Goal: Information Seeking & Learning: Check status

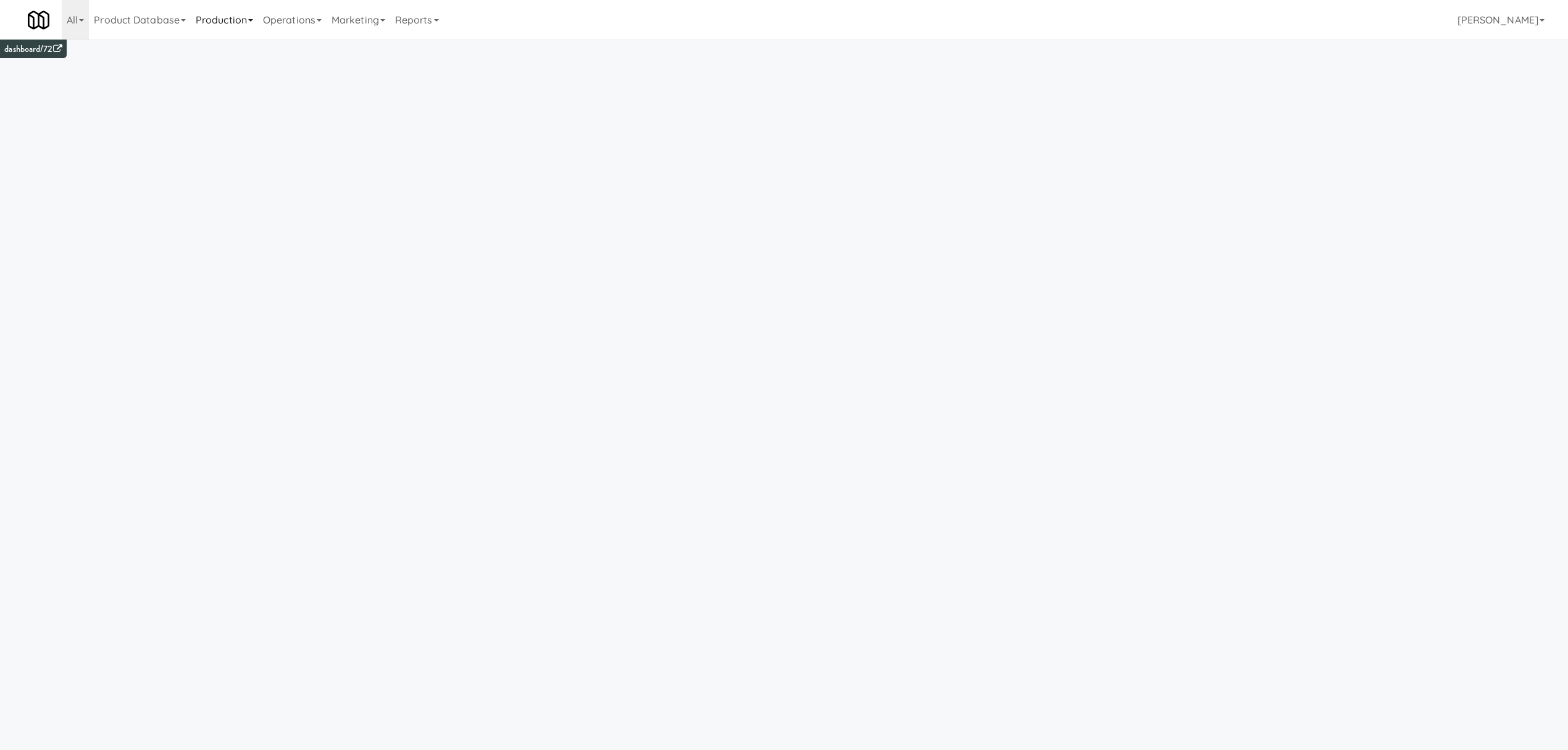
click at [235, 23] on link "Production" at bounding box center [224, 19] width 67 height 40
click at [436, 17] on link "Reports" at bounding box center [417, 19] width 53 height 40
click at [455, 248] on link "Site Reports" at bounding box center [440, 251] width 99 height 22
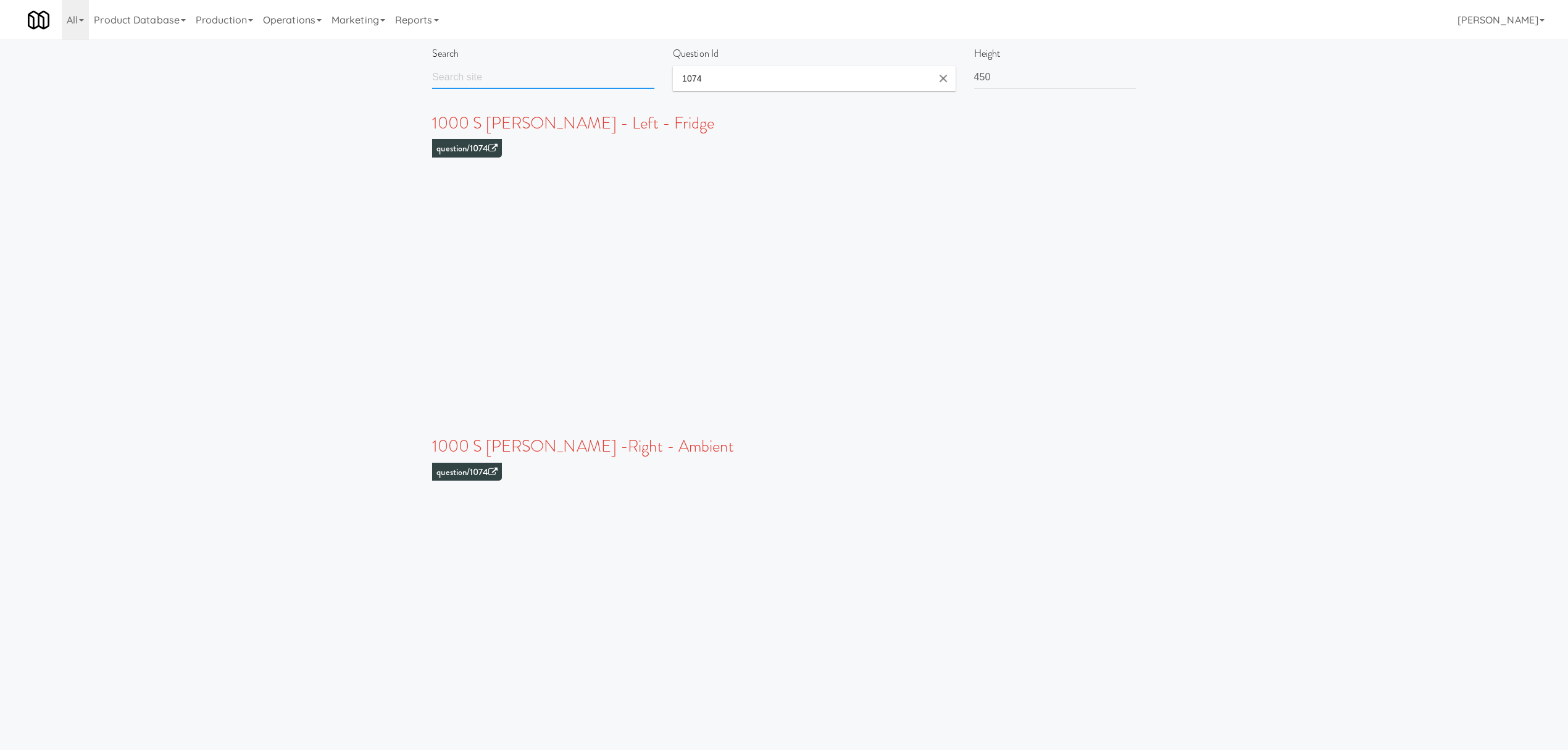
click at [532, 84] on input "text" at bounding box center [543, 78] width 222 height 23
type input "r"
type input "protect"
drag, startPoint x: 524, startPoint y: 74, endPoint x: 244, endPoint y: 76, distance: 280.0
click at [246, 76] on div "Search protect Question Id 1074 Height 450" at bounding box center [784, 72] width 1568 height 55
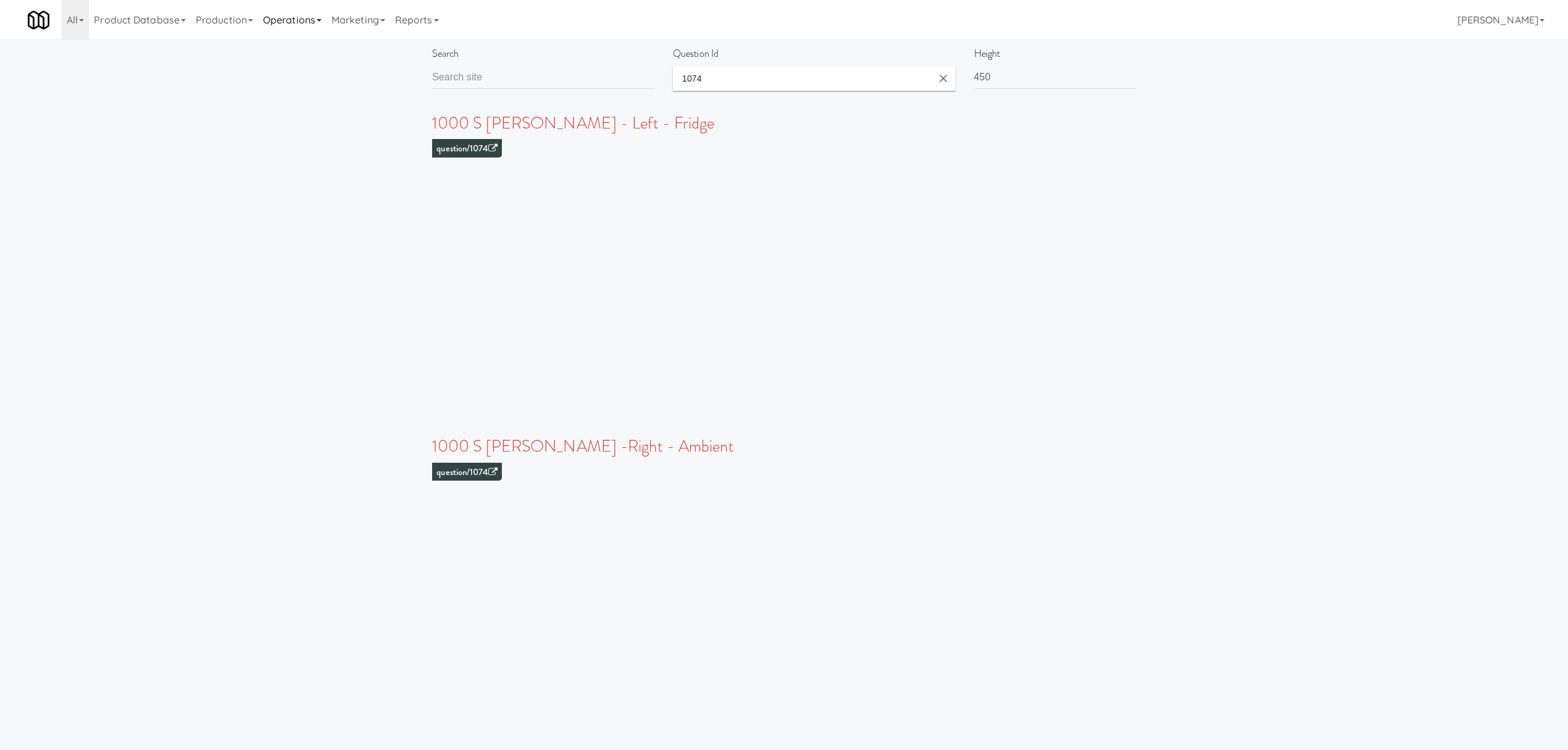
click at [297, 28] on link "Operations" at bounding box center [292, 19] width 69 height 40
click at [307, 100] on link "Operators" at bounding box center [307, 97] width 99 height 22
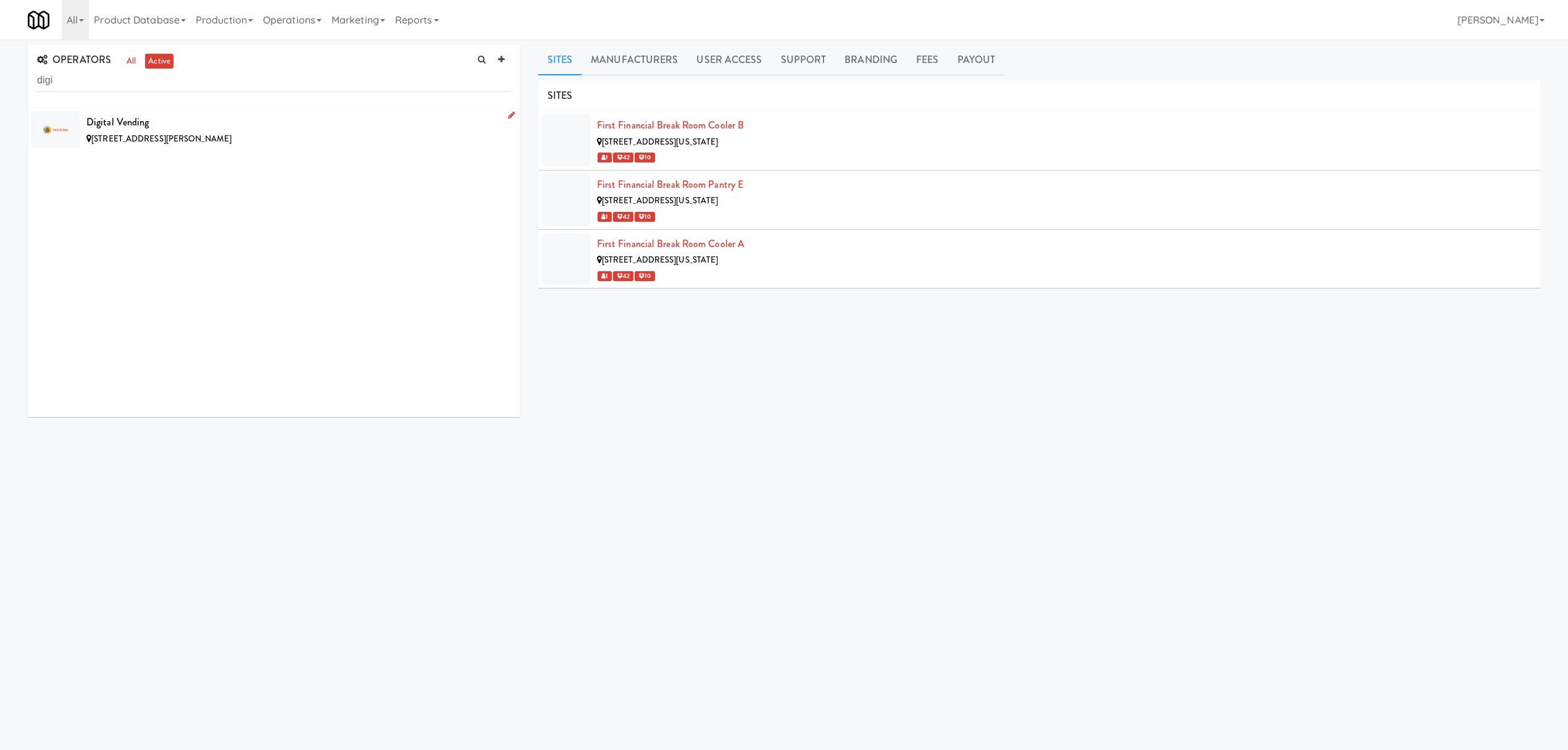
type input "digi"
click at [307, 142] on div "[STREET_ADDRESS][PERSON_NAME]" at bounding box center [298, 140] width 424 height 16
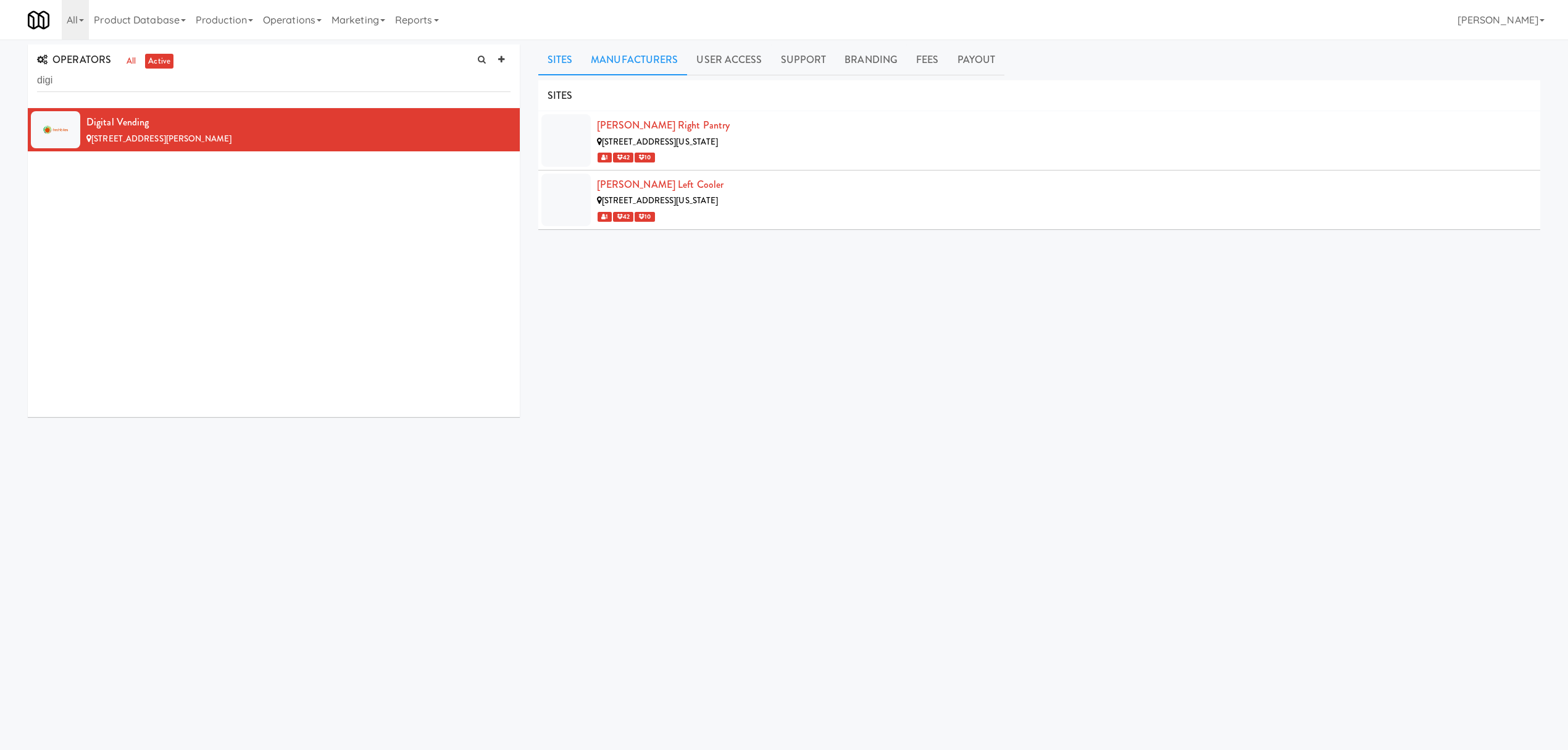
click at [655, 65] on link "Manufacturers" at bounding box center [634, 60] width 106 height 31
click at [704, 66] on link "User Access" at bounding box center [729, 60] width 84 height 31
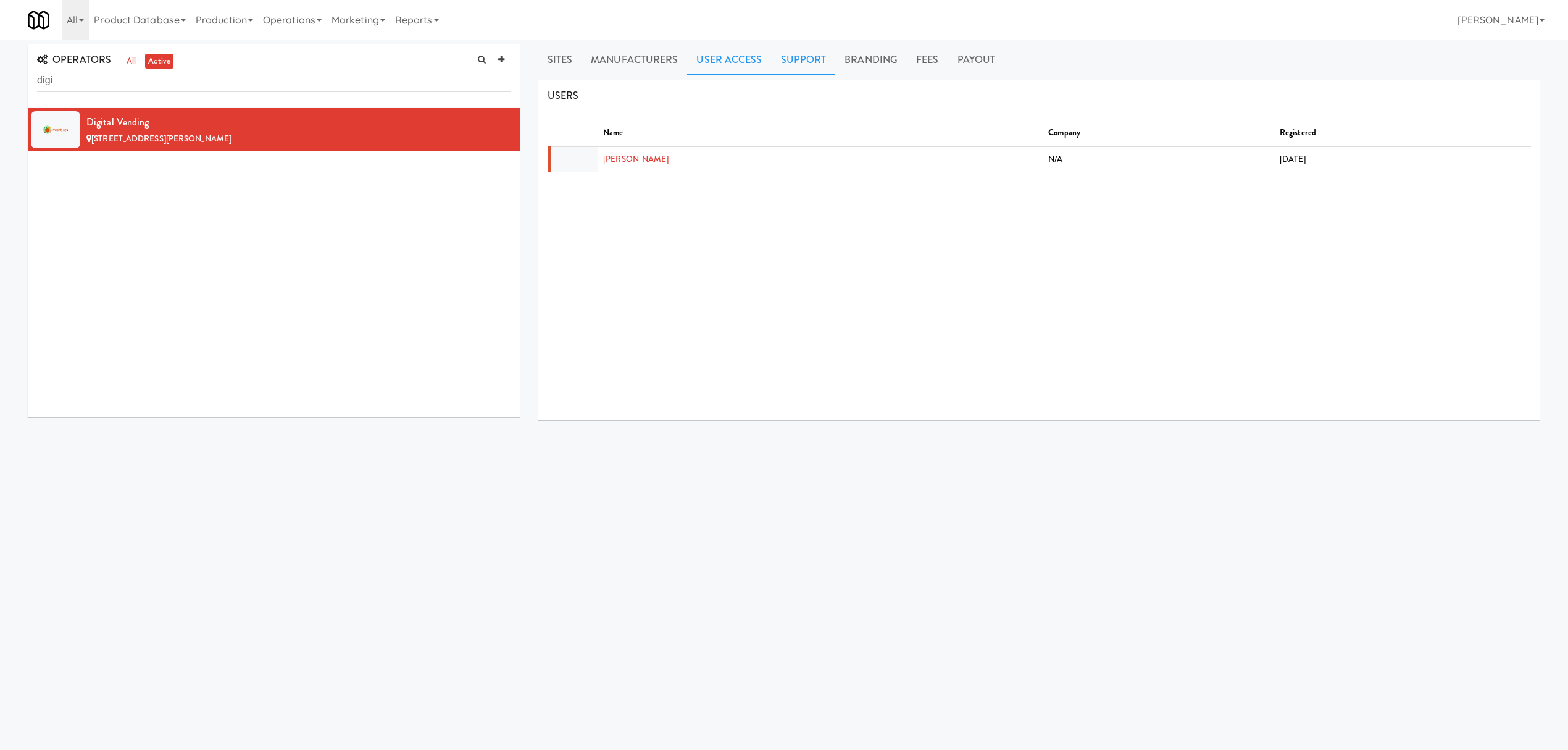
click at [789, 62] on link "Support" at bounding box center [803, 60] width 64 height 31
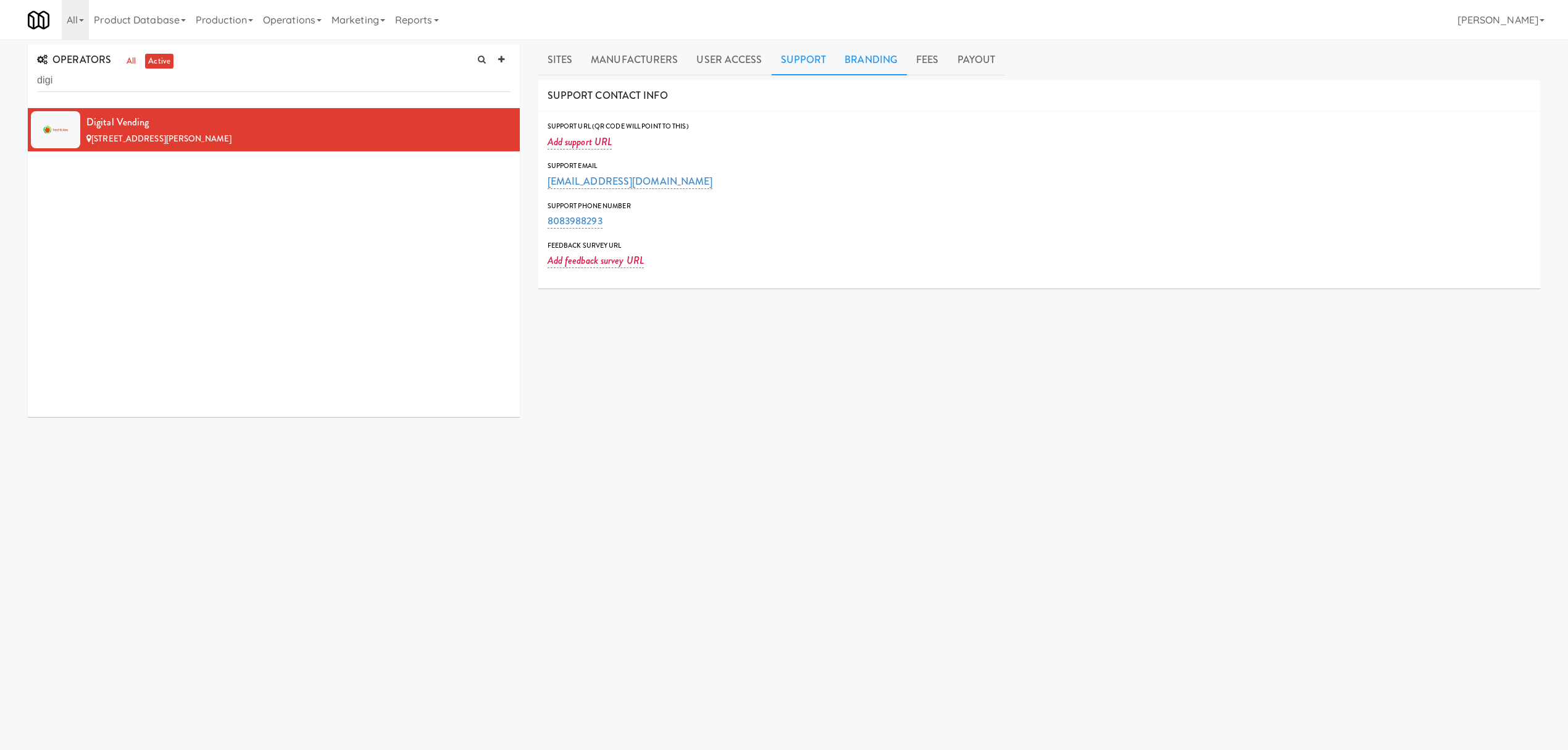
click at [864, 63] on link "Branding" at bounding box center [871, 60] width 72 height 31
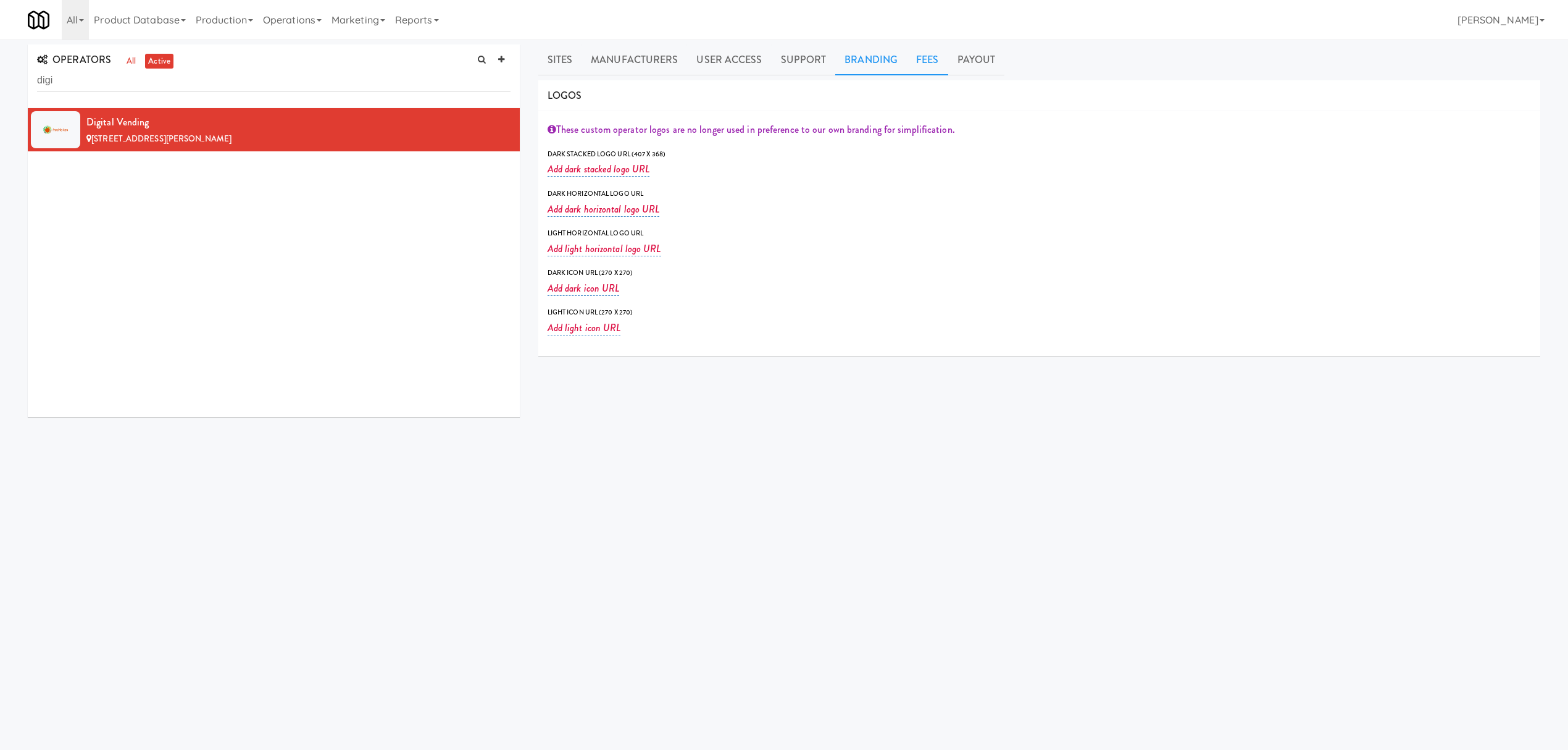
click at [918, 66] on link "Fees" at bounding box center [927, 60] width 41 height 31
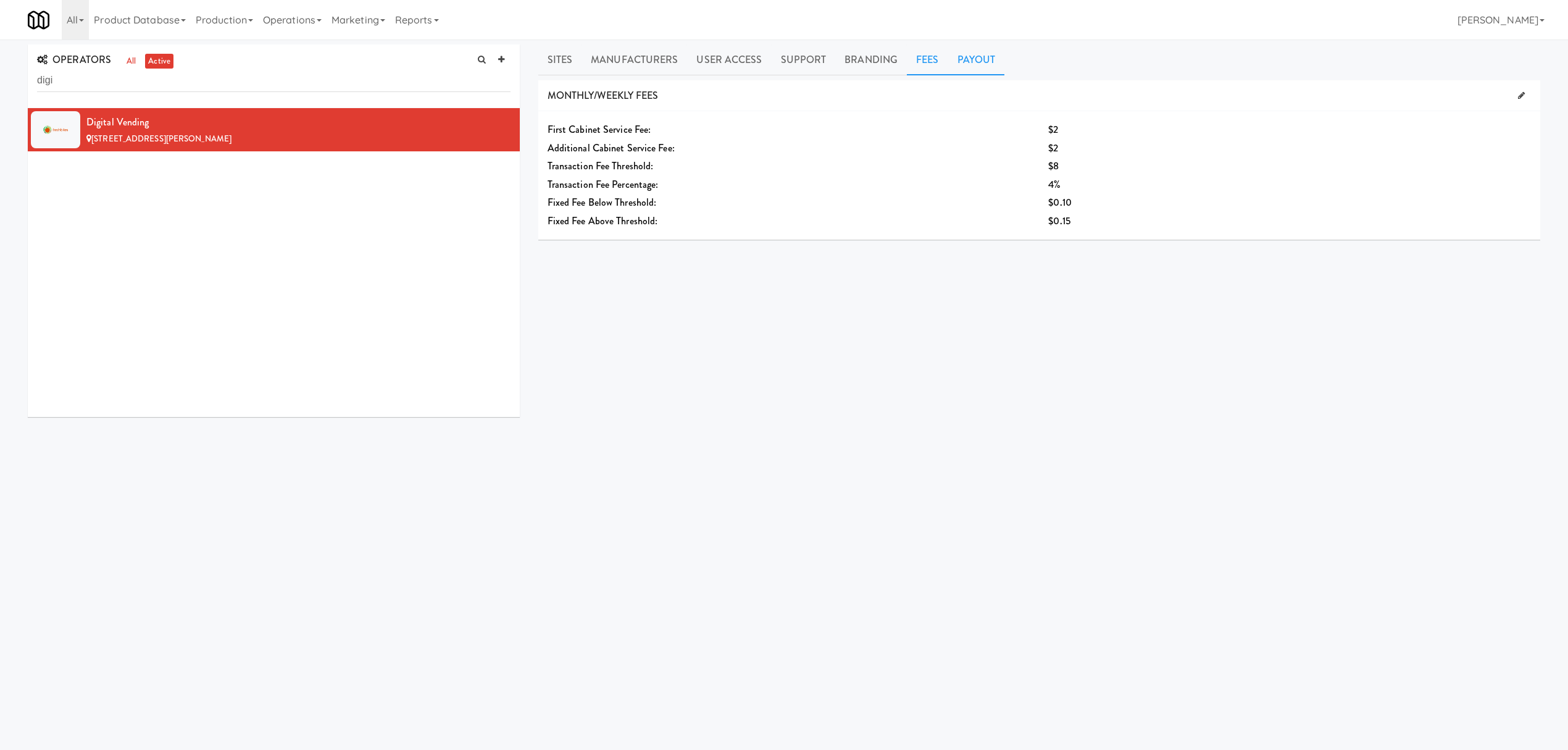
click at [961, 57] on link "Payout" at bounding box center [977, 60] width 57 height 31
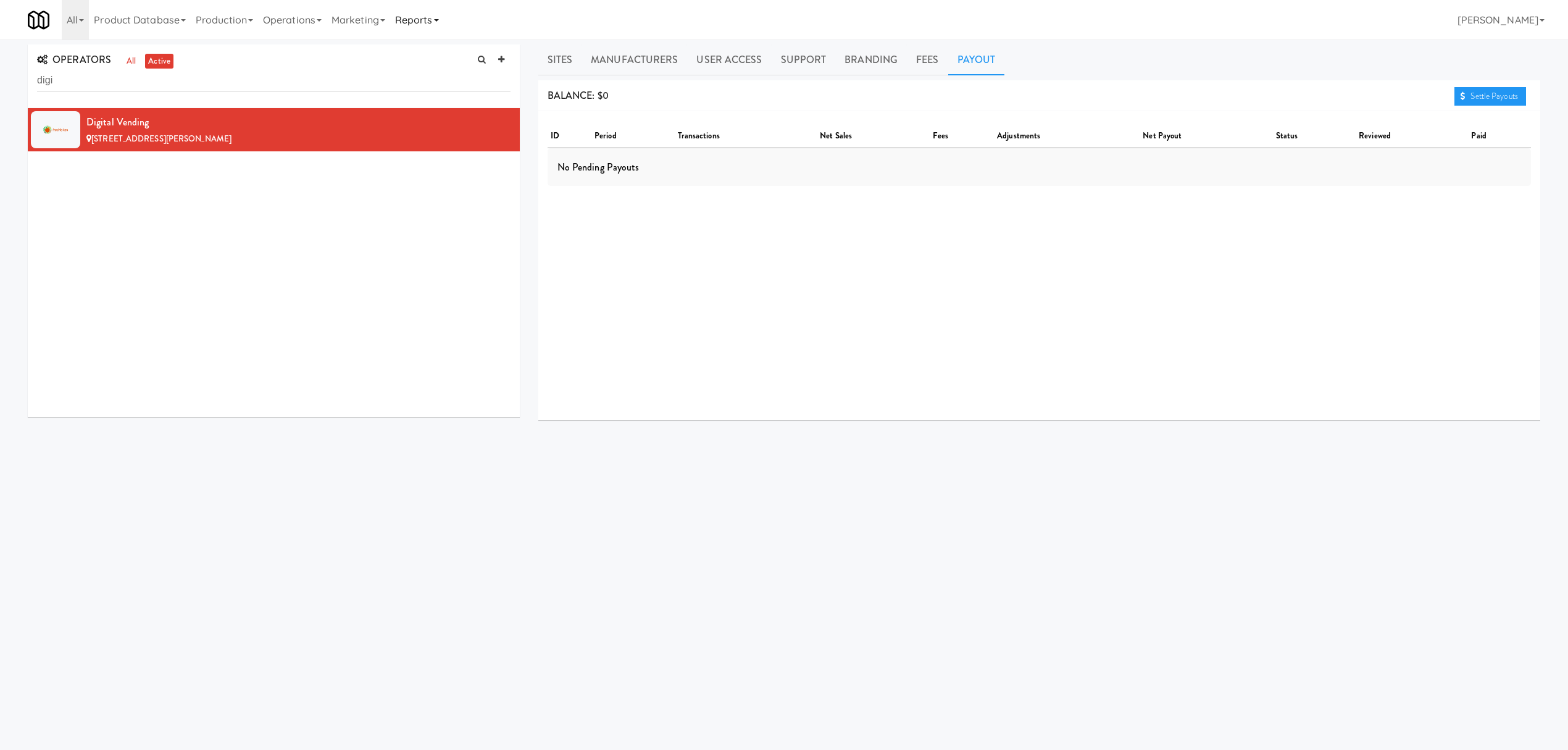
click at [438, 18] on link "Reports" at bounding box center [417, 19] width 53 height 40
click at [420, 96] on link "Payouts" at bounding box center [440, 97] width 99 height 22
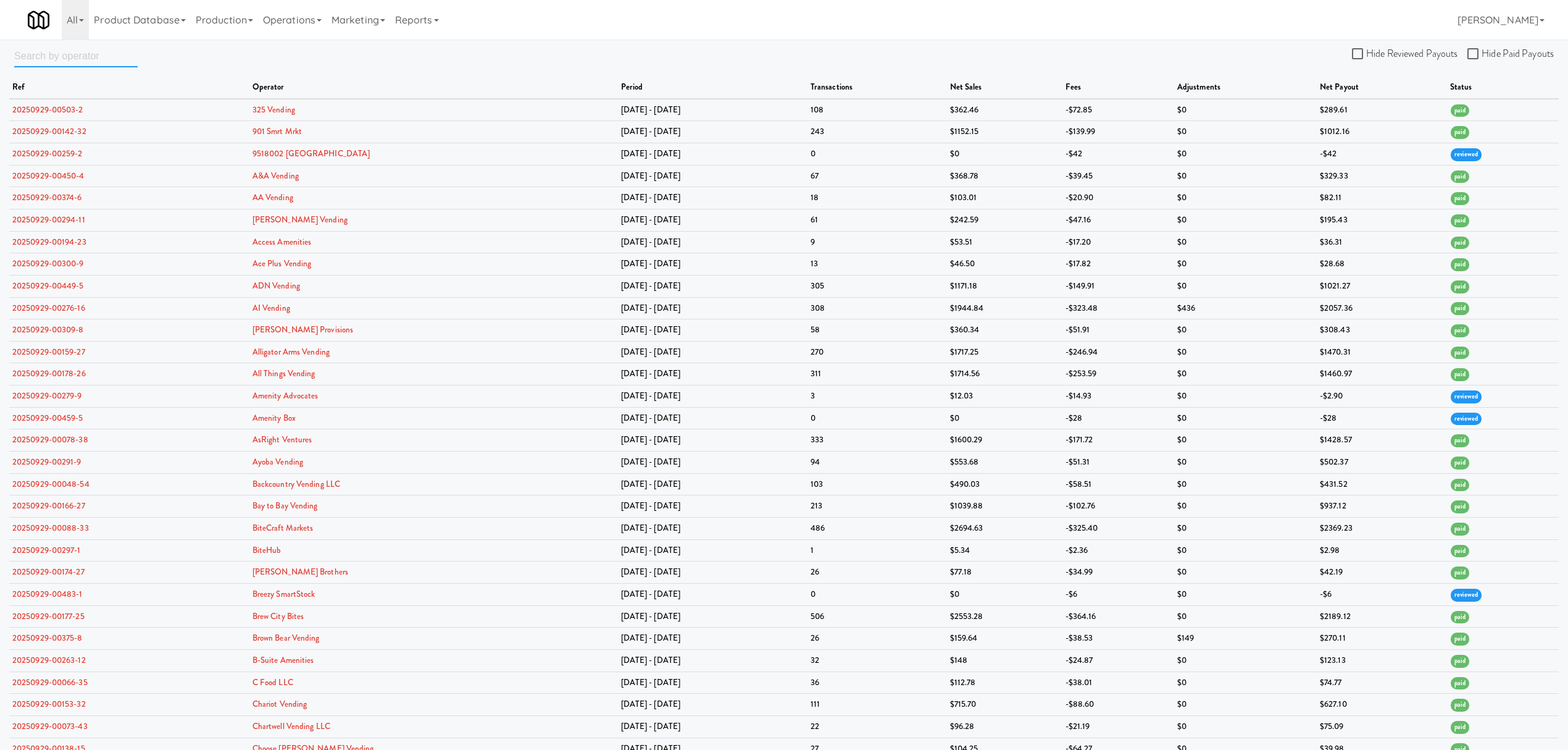
click at [58, 62] on input "text" at bounding box center [76, 56] width 123 height 23
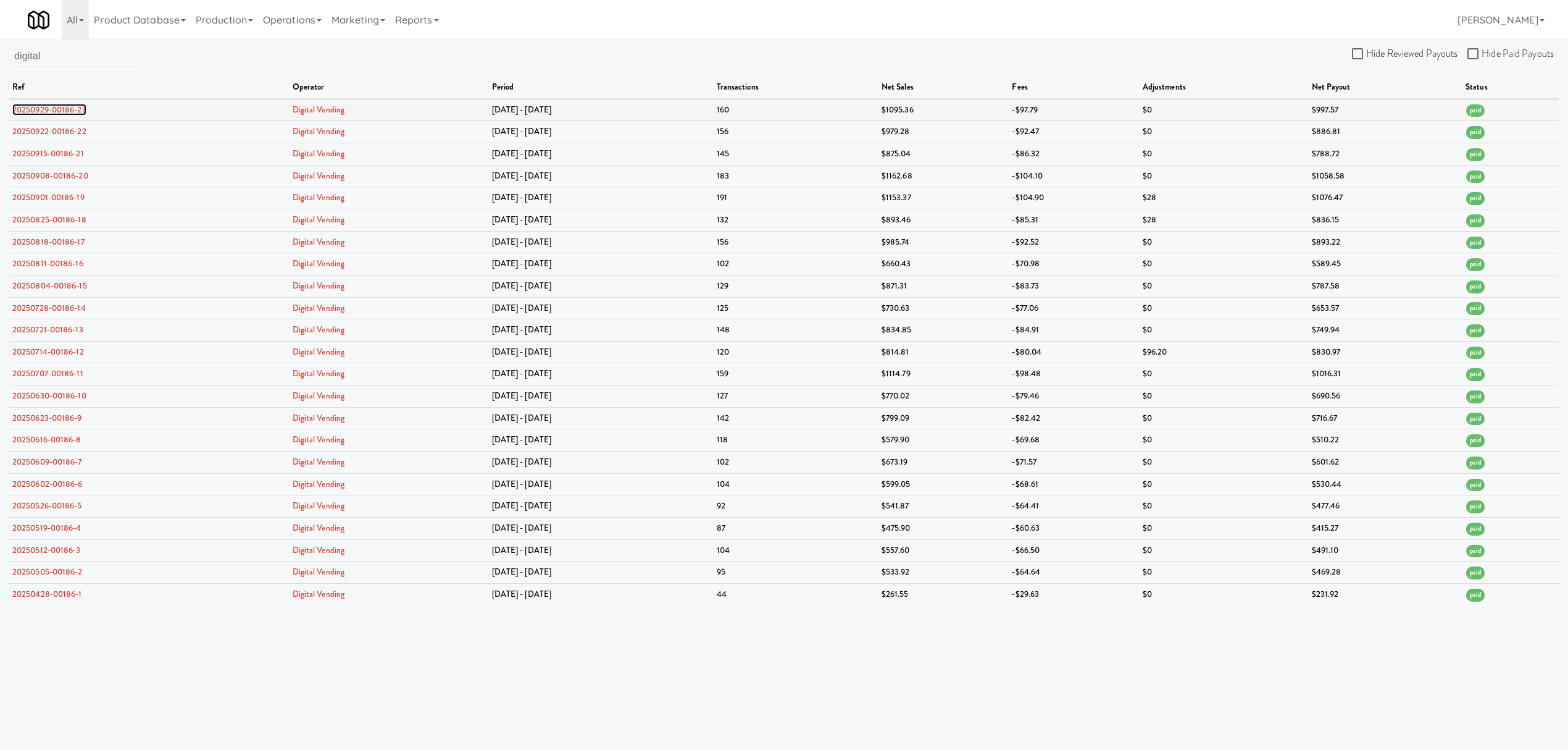
click at [71, 108] on link "20250929-00186-23" at bounding box center [49, 109] width 74 height 12
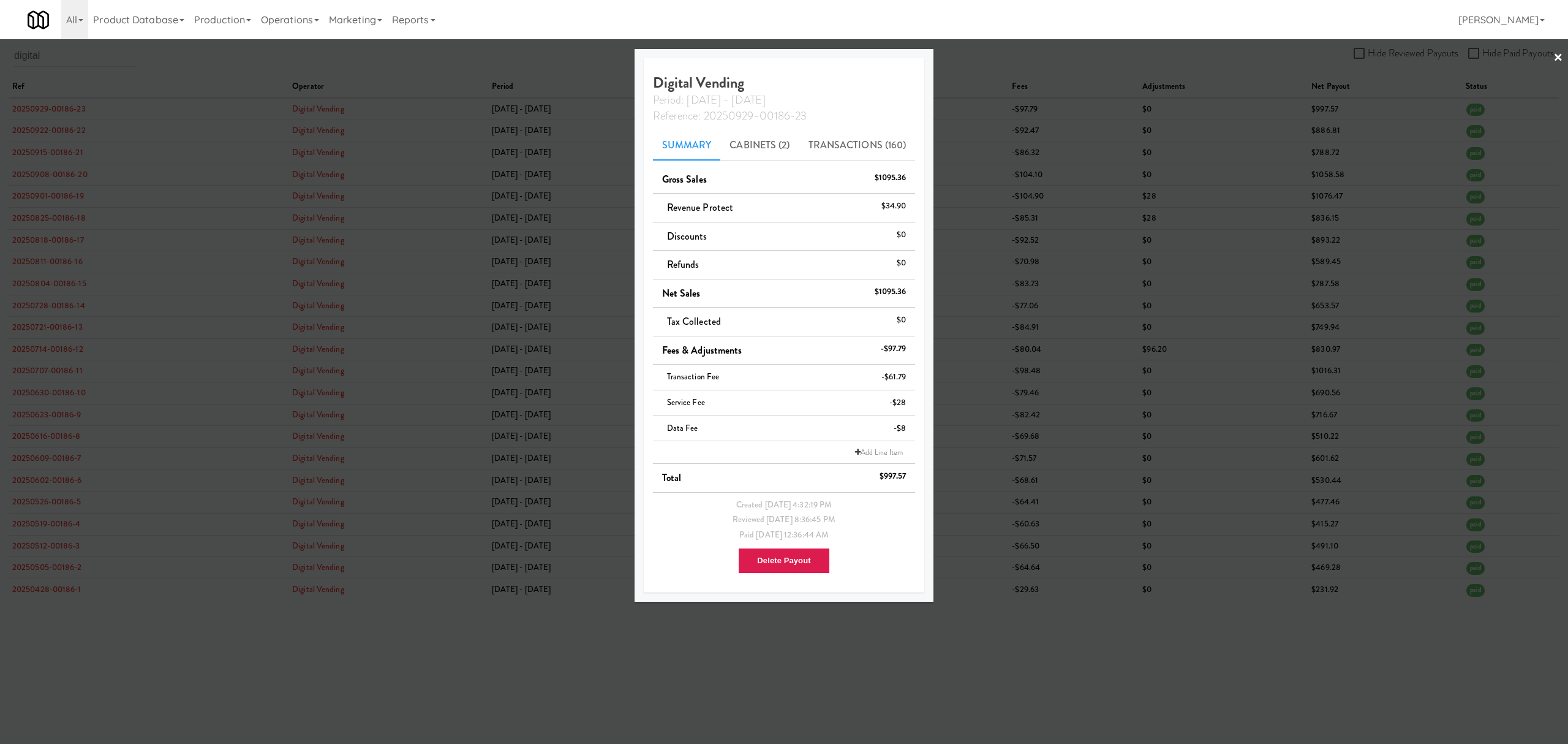
click at [212, 63] on div at bounding box center [784, 372] width 1568 height 744
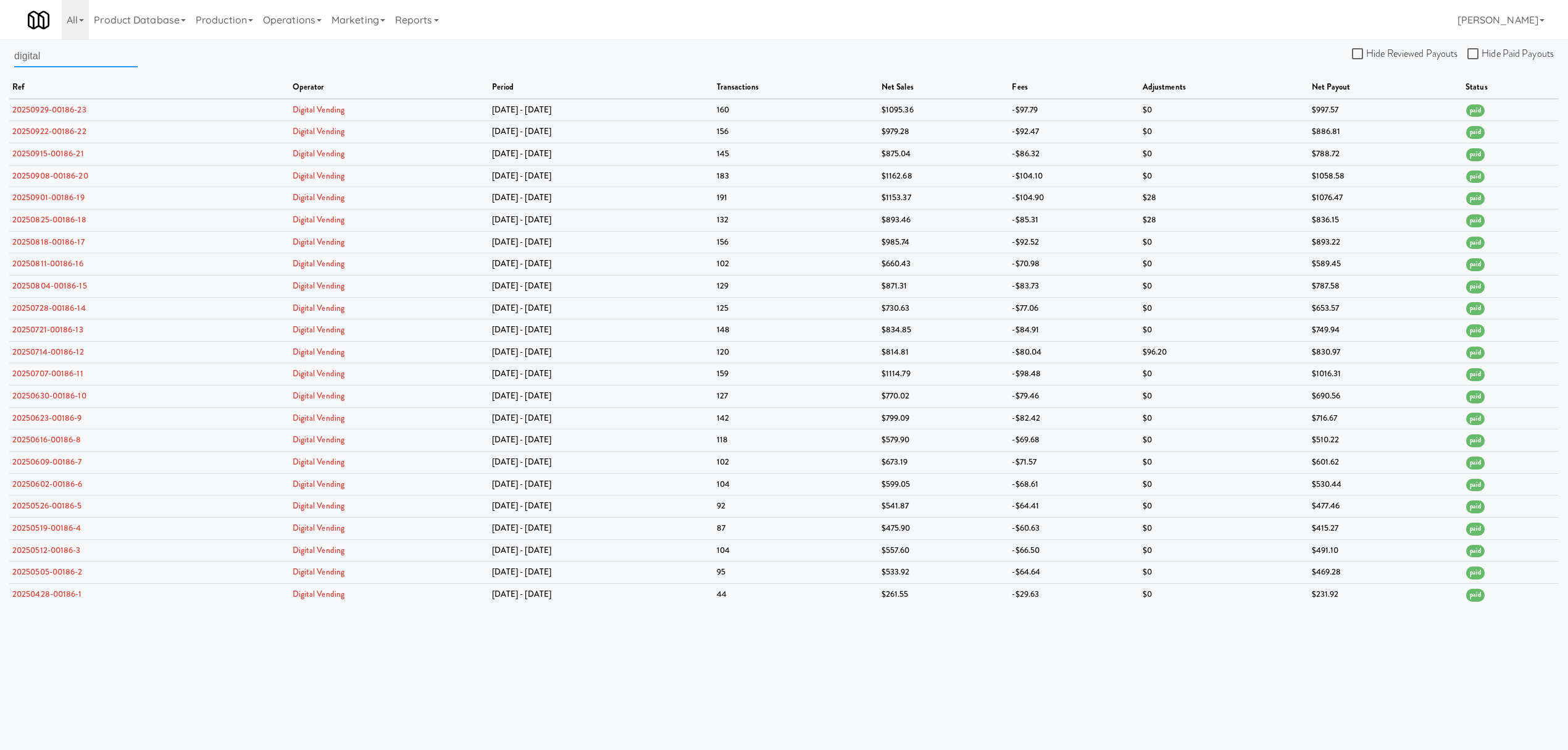
drag, startPoint x: 62, startPoint y: 60, endPoint x: -45, endPoint y: 43, distance: 108.3
click at [0, 43] on html "Okay Okay Select date: previous 2025-Oct next Su Mo Tu We Th Fr Sa 28 29 30 1 2…" at bounding box center [784, 375] width 1568 height 750
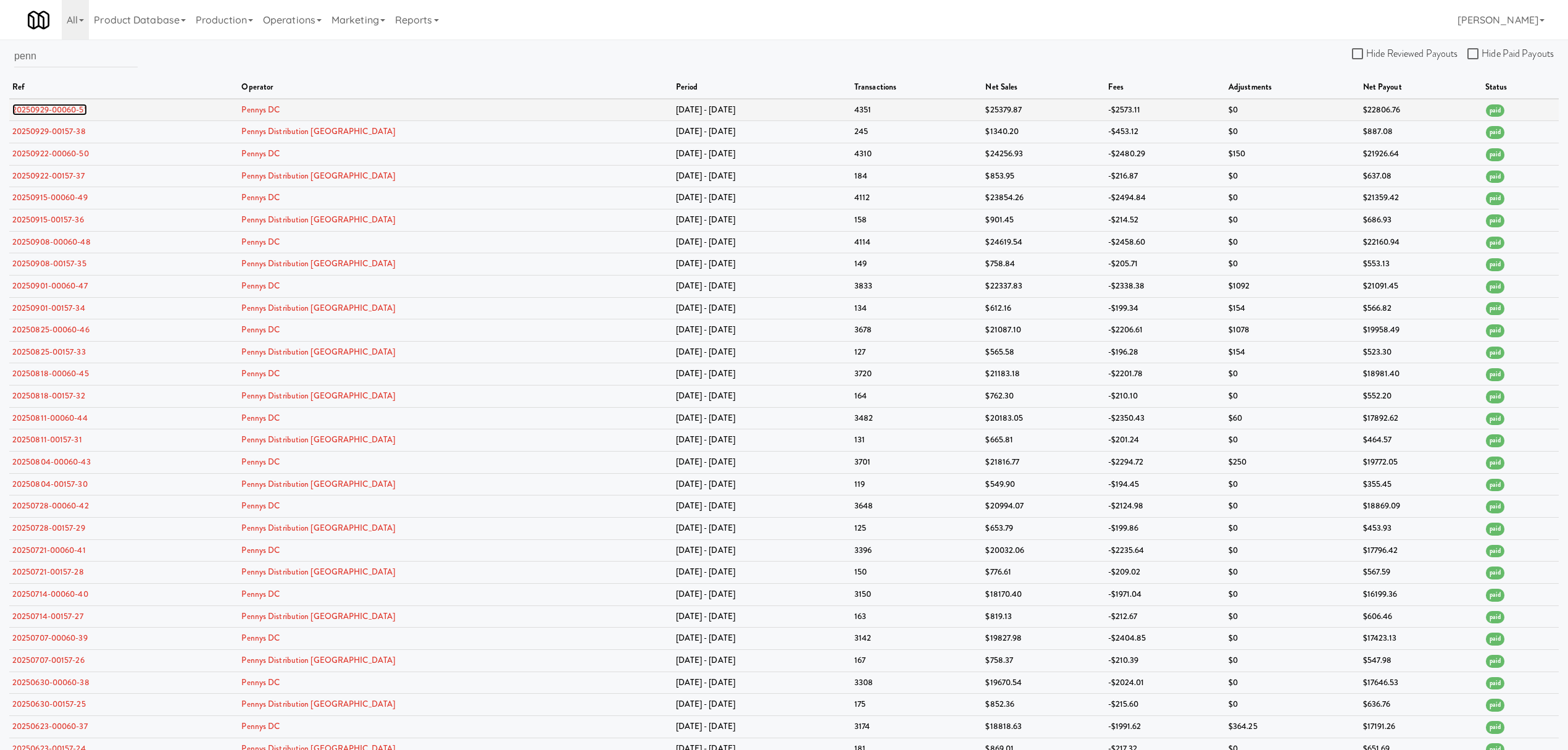
click at [52, 105] on link "20250929-00060-51" at bounding box center [49, 109] width 75 height 12
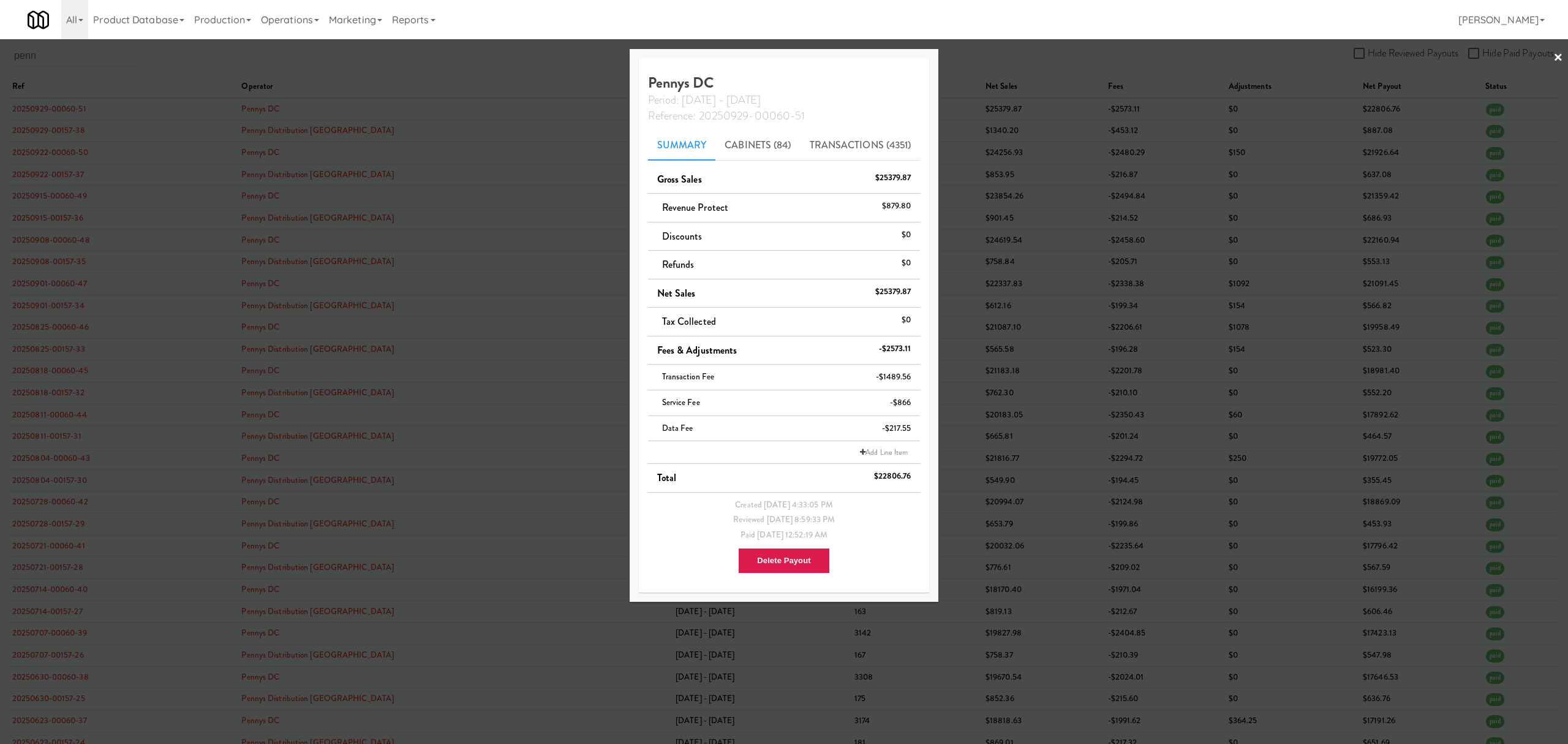
click at [901, 175] on div "$25379.87" at bounding box center [894, 178] width 37 height 15
click at [836, 149] on link "Transactions (4351)" at bounding box center [860, 145] width 120 height 31
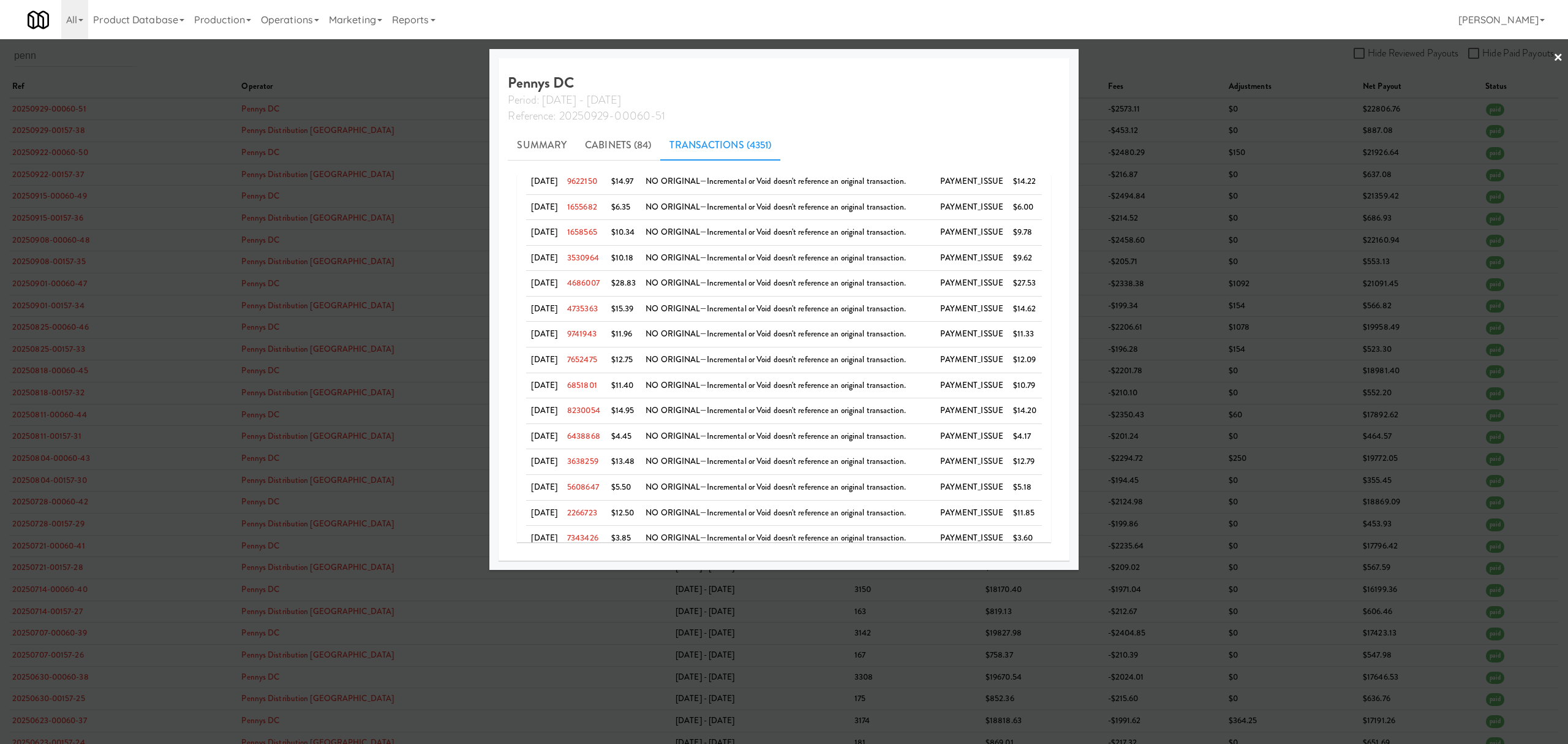
scroll to position [1000, 0]
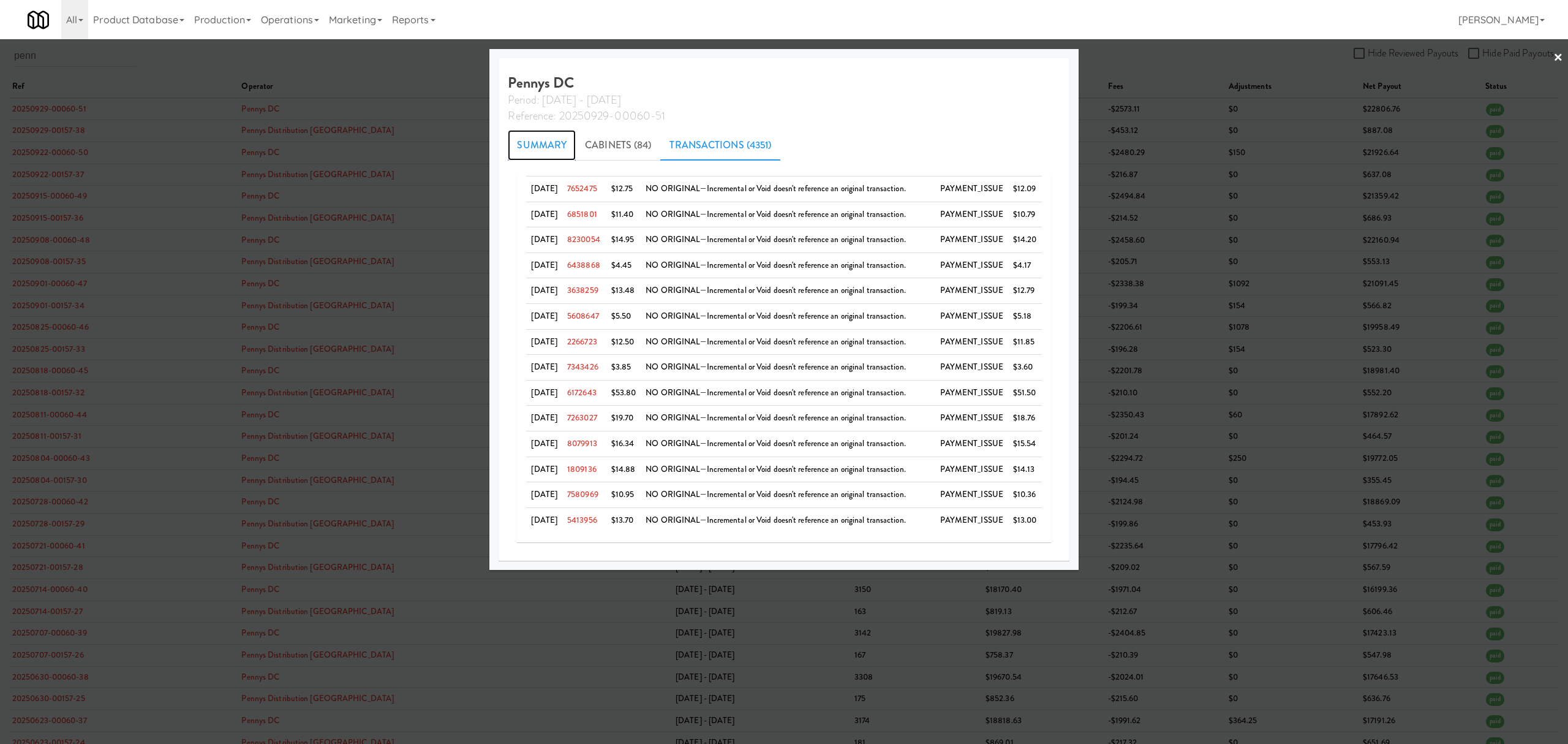
click at [525, 140] on link "Summary" at bounding box center [541, 145] width 68 height 31
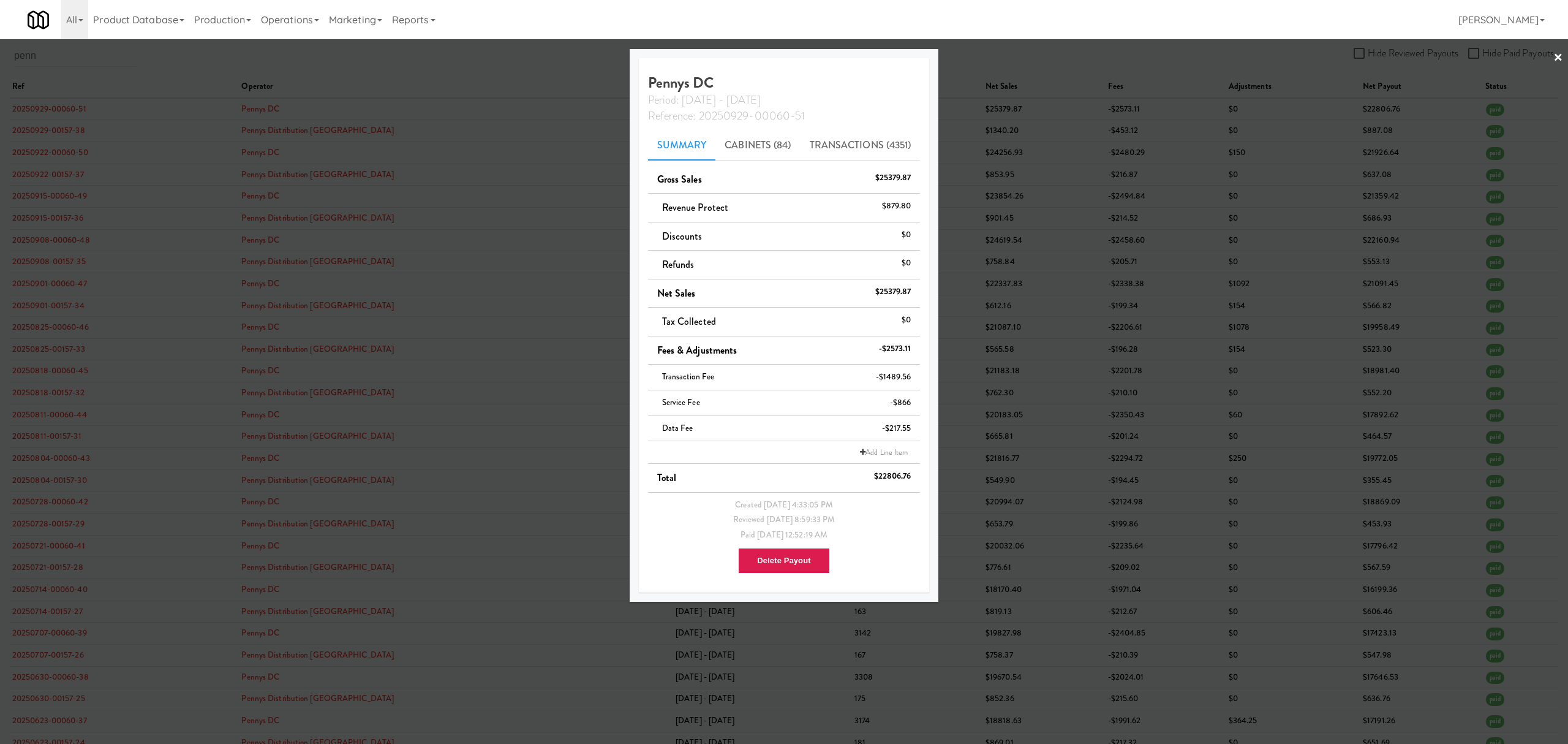
click at [60, 59] on div at bounding box center [784, 372] width 1568 height 744
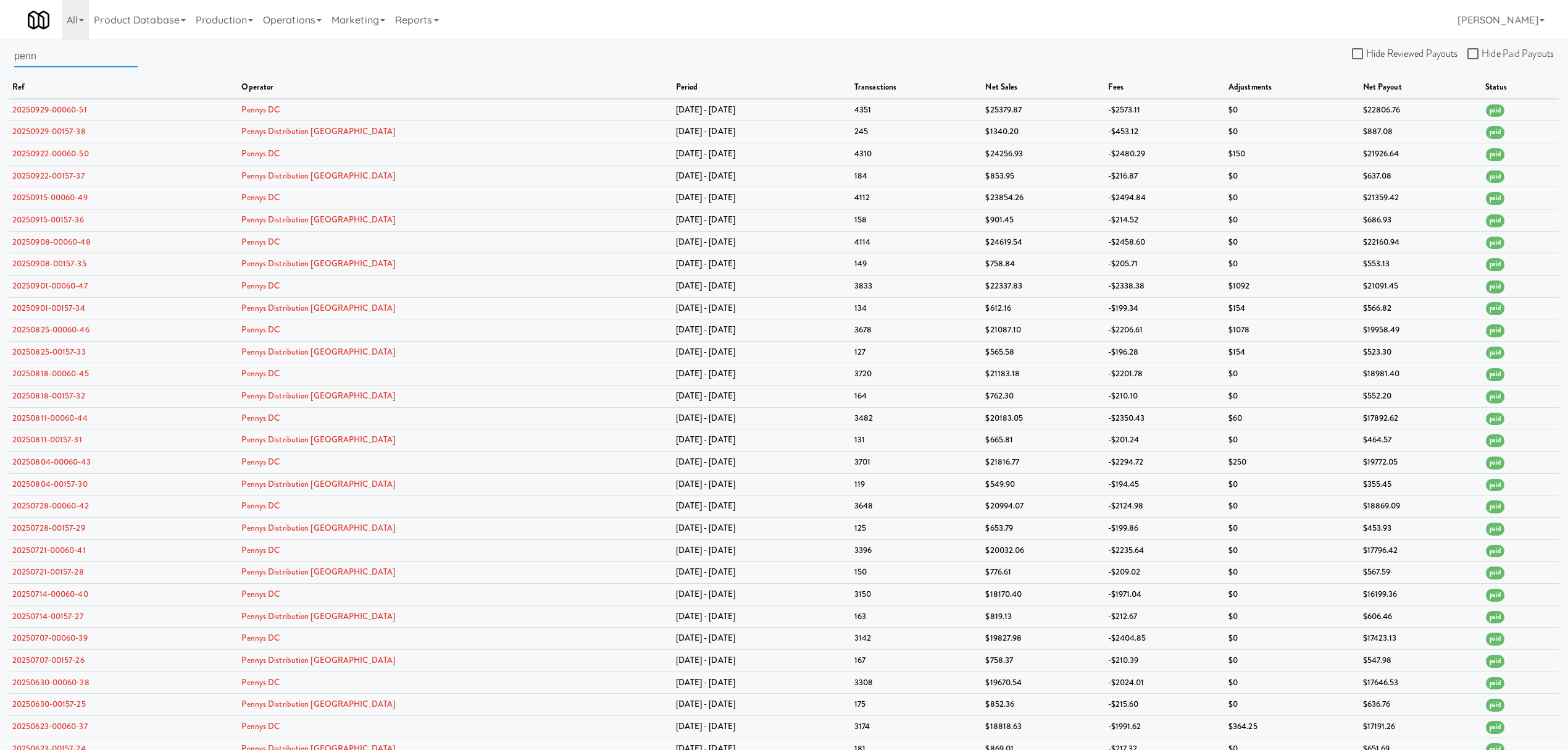
click at [60, 59] on input "penn" at bounding box center [76, 56] width 123 height 23
drag, startPoint x: 60, startPoint y: 59, endPoint x: 13, endPoint y: 58, distance: 47.0
click at [13, 58] on div "penn Hide Reviewed Payouts Hide Paid Payouts ref operator period transactions n…" at bounding box center [784, 512] width 1568 height 935
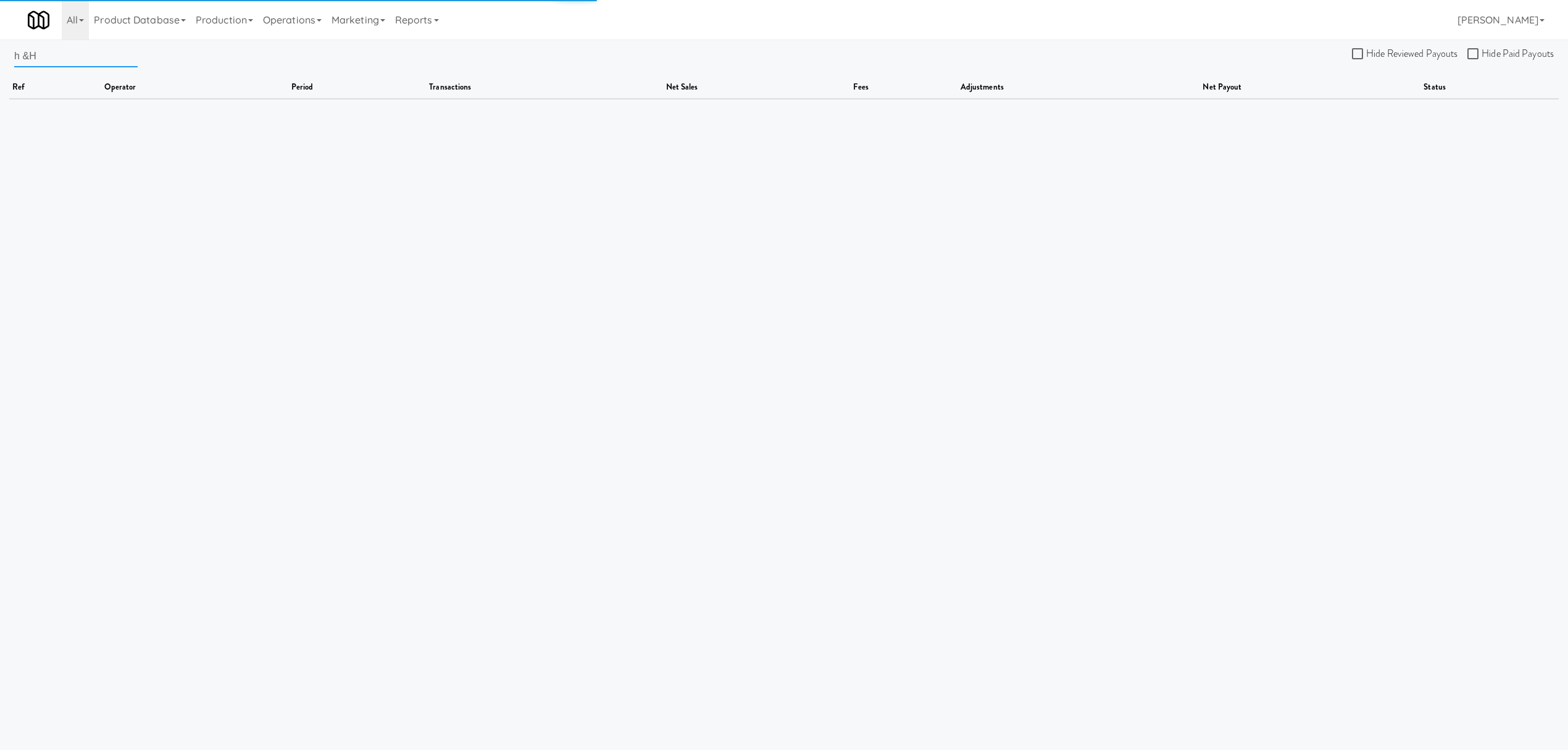
click at [20, 55] on input "h &H" at bounding box center [76, 56] width 123 height 23
click at [53, 55] on input "H&H" at bounding box center [76, 56] width 123 height 23
drag, startPoint x: 53, startPoint y: 55, endPoint x: -103, endPoint y: 55, distance: 156.0
click at [0, 55] on html "Okay Okay Select date: previous 2025-Oct next Su Mo Tu We Th Fr Sa 28 29 30 1 2…" at bounding box center [784, 375] width 1568 height 750
paste input "Vending"
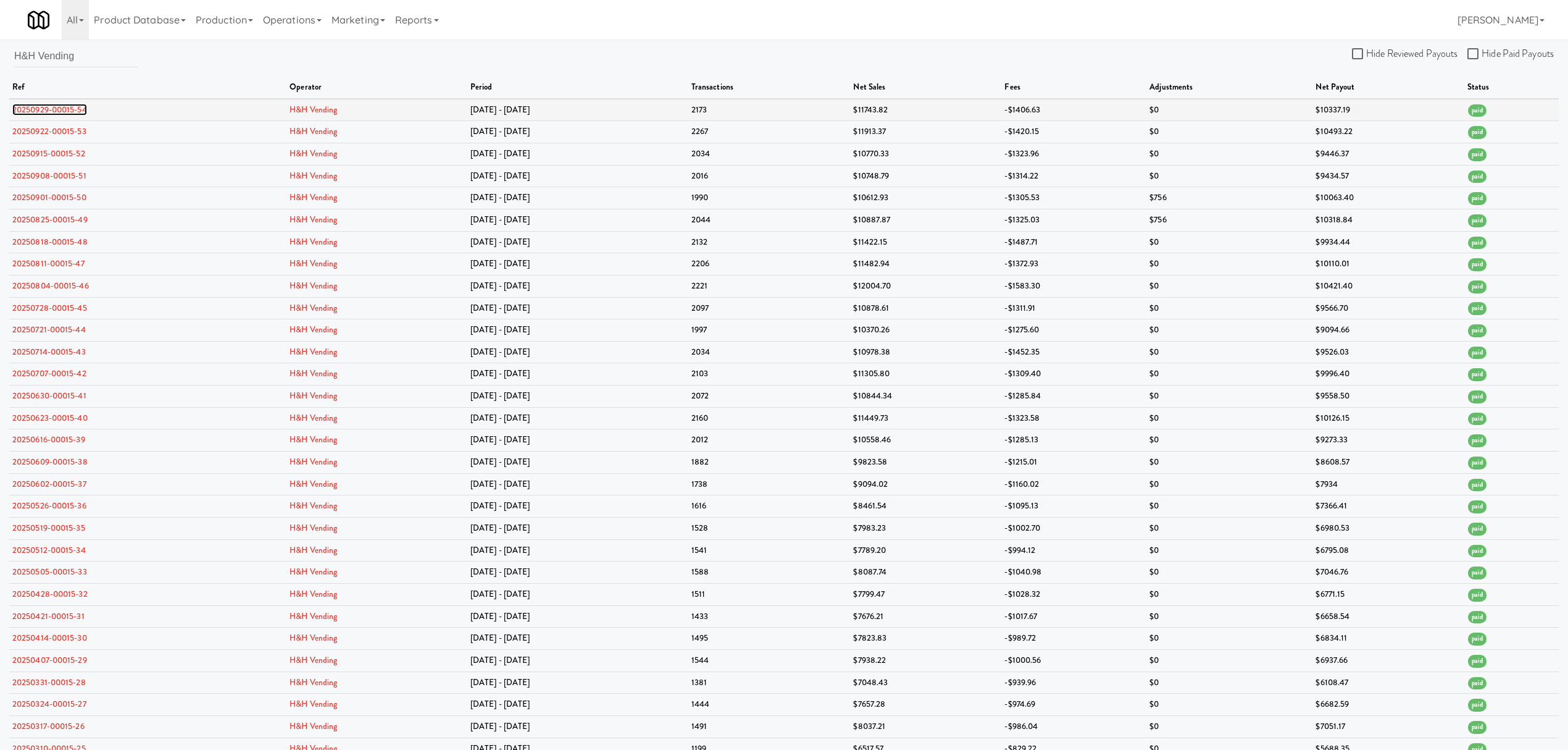
click at [57, 113] on link "20250929-00015-54" at bounding box center [49, 109] width 75 height 12
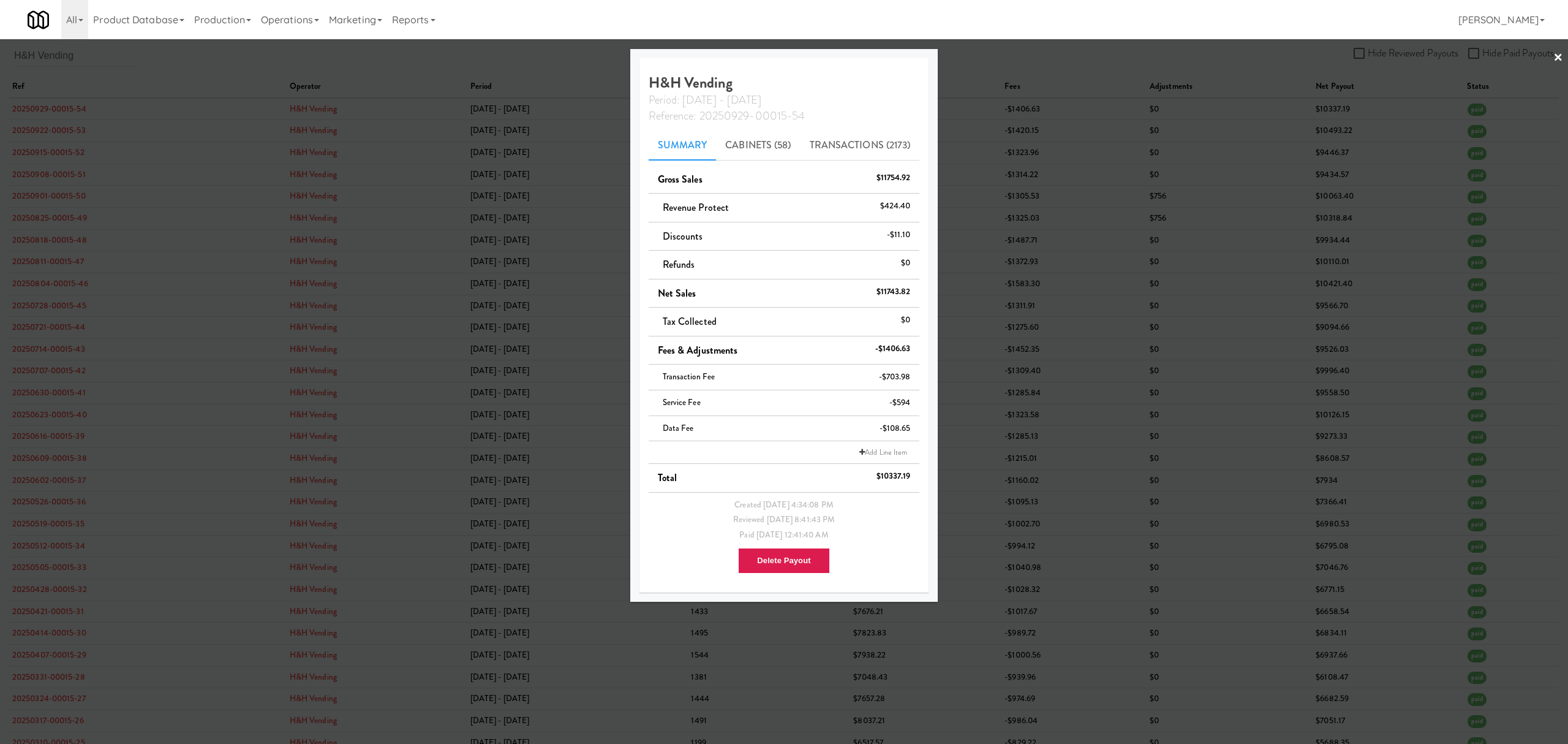
click at [102, 63] on div at bounding box center [784, 372] width 1568 height 744
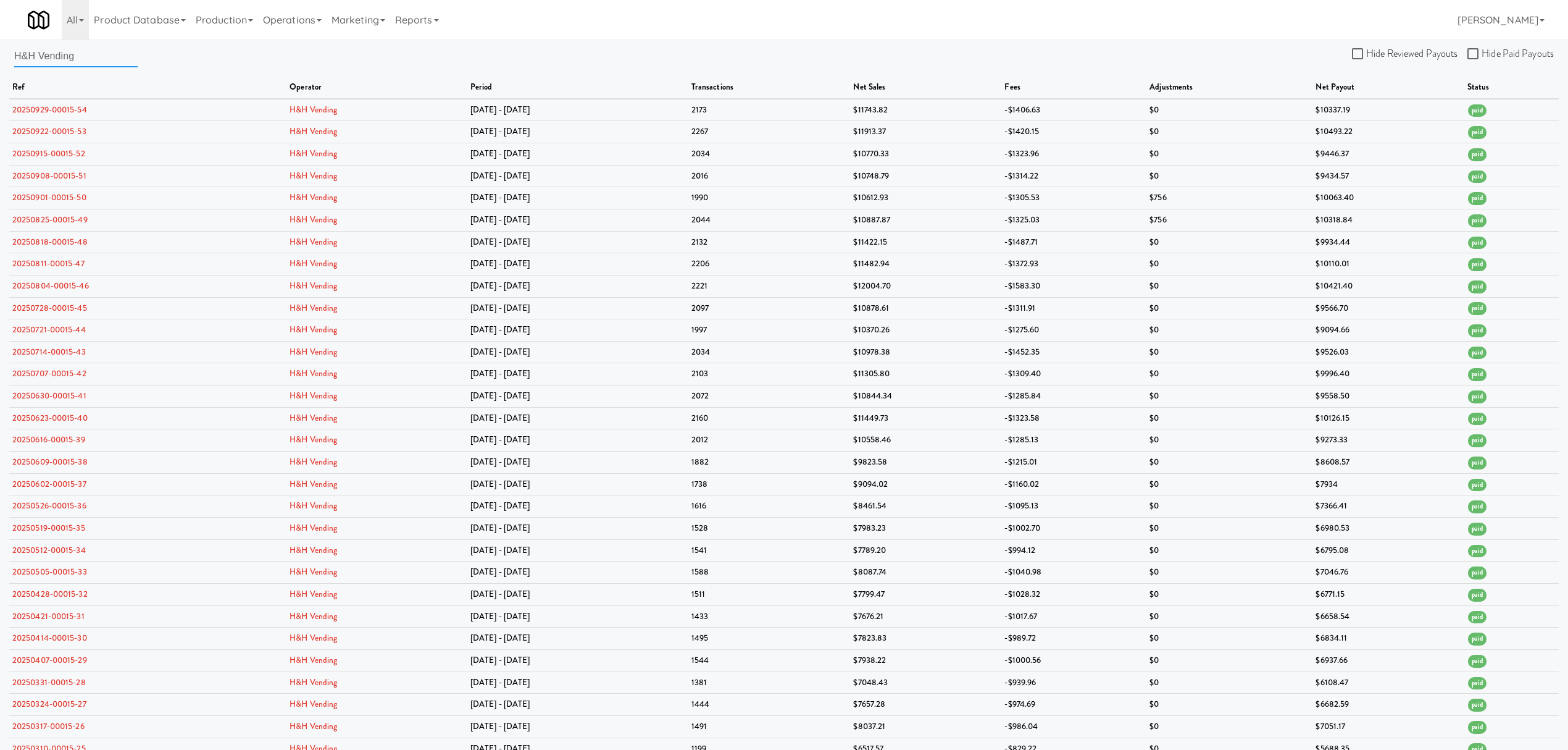
drag, startPoint x: 86, startPoint y: 59, endPoint x: -26, endPoint y: 52, distance: 112.2
click at [0, 52] on html "Okay Okay Select date: previous 2025-Oct next Su Mo Tu We Th Fr Sa 28 29 30 1 2…" at bounding box center [784, 375] width 1568 height 750
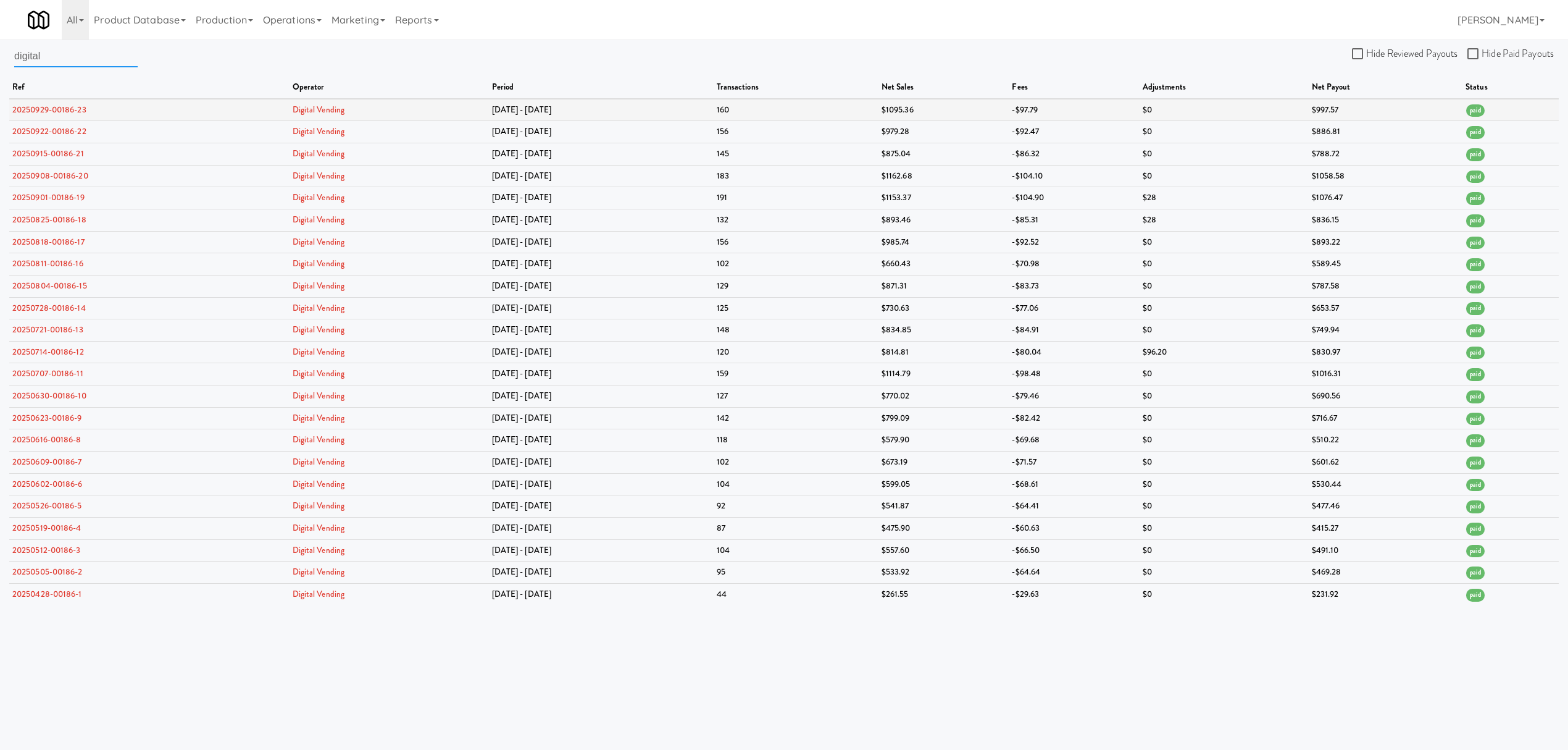
type input "digital"
click at [73, 111] on link "20250929-00186-23" at bounding box center [49, 109] width 74 height 12
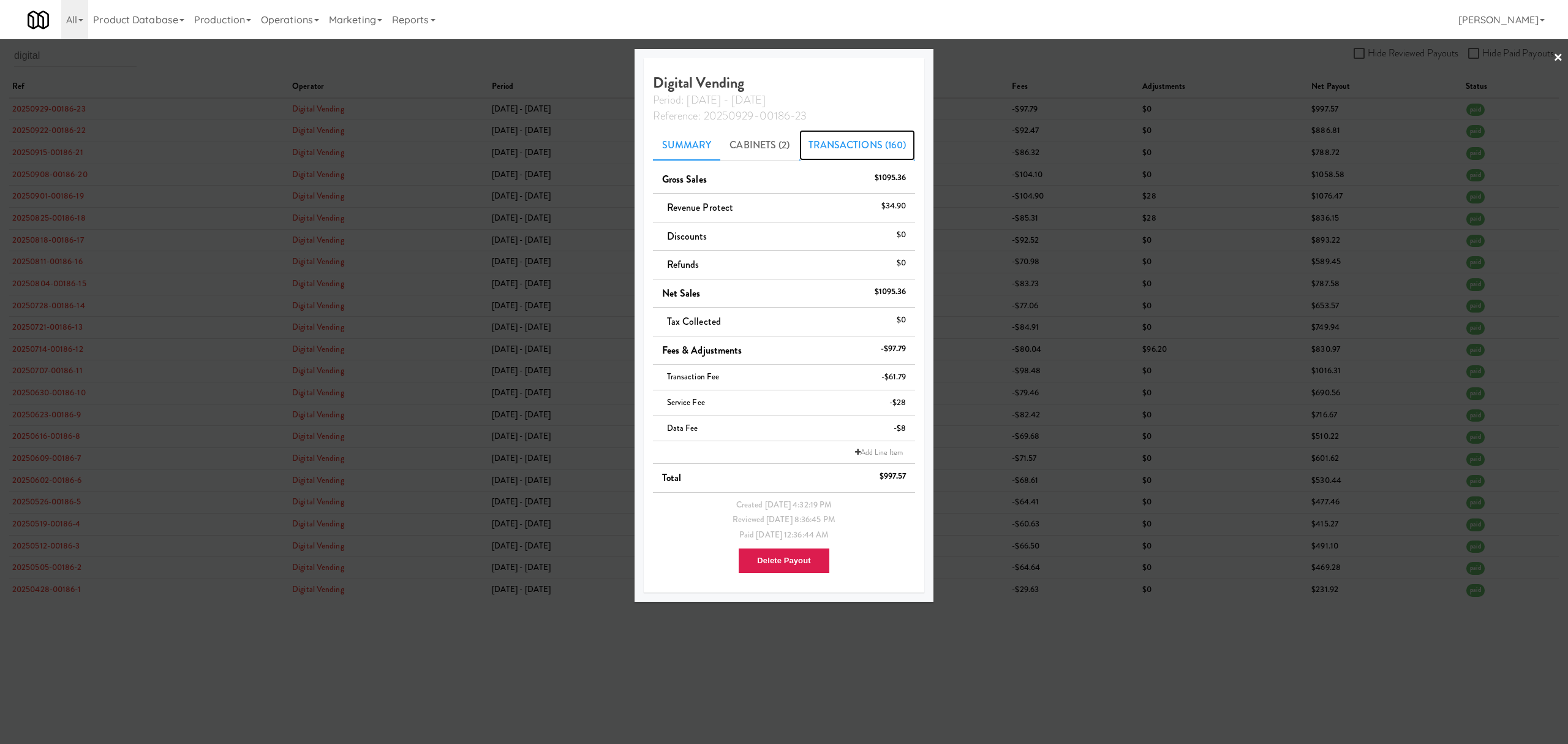
click at [856, 149] on link "Transactions (160)" at bounding box center [858, 145] width 116 height 31
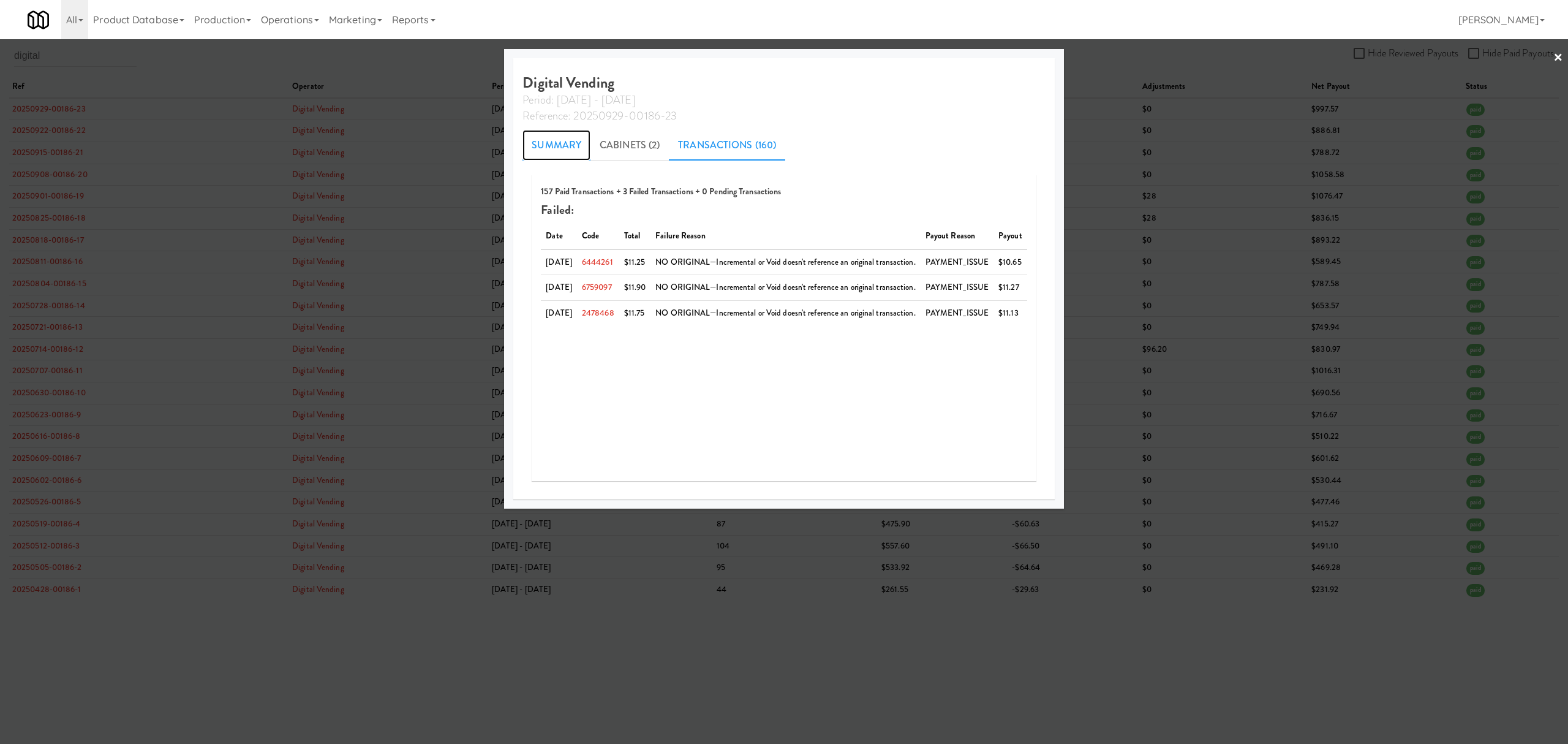
click at [562, 145] on link "Summary" at bounding box center [557, 145] width 68 height 31
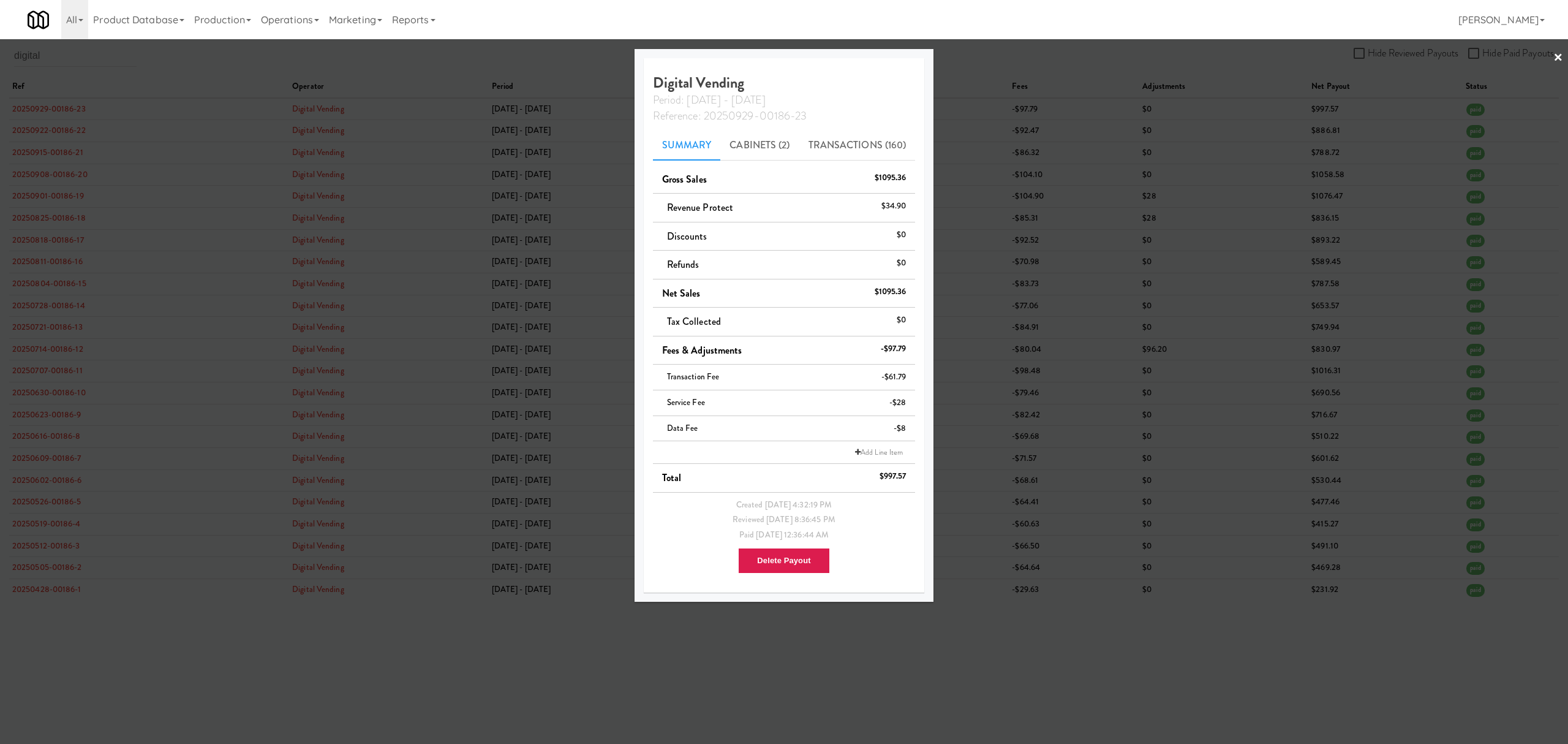
click at [244, 62] on div at bounding box center [784, 372] width 1568 height 744
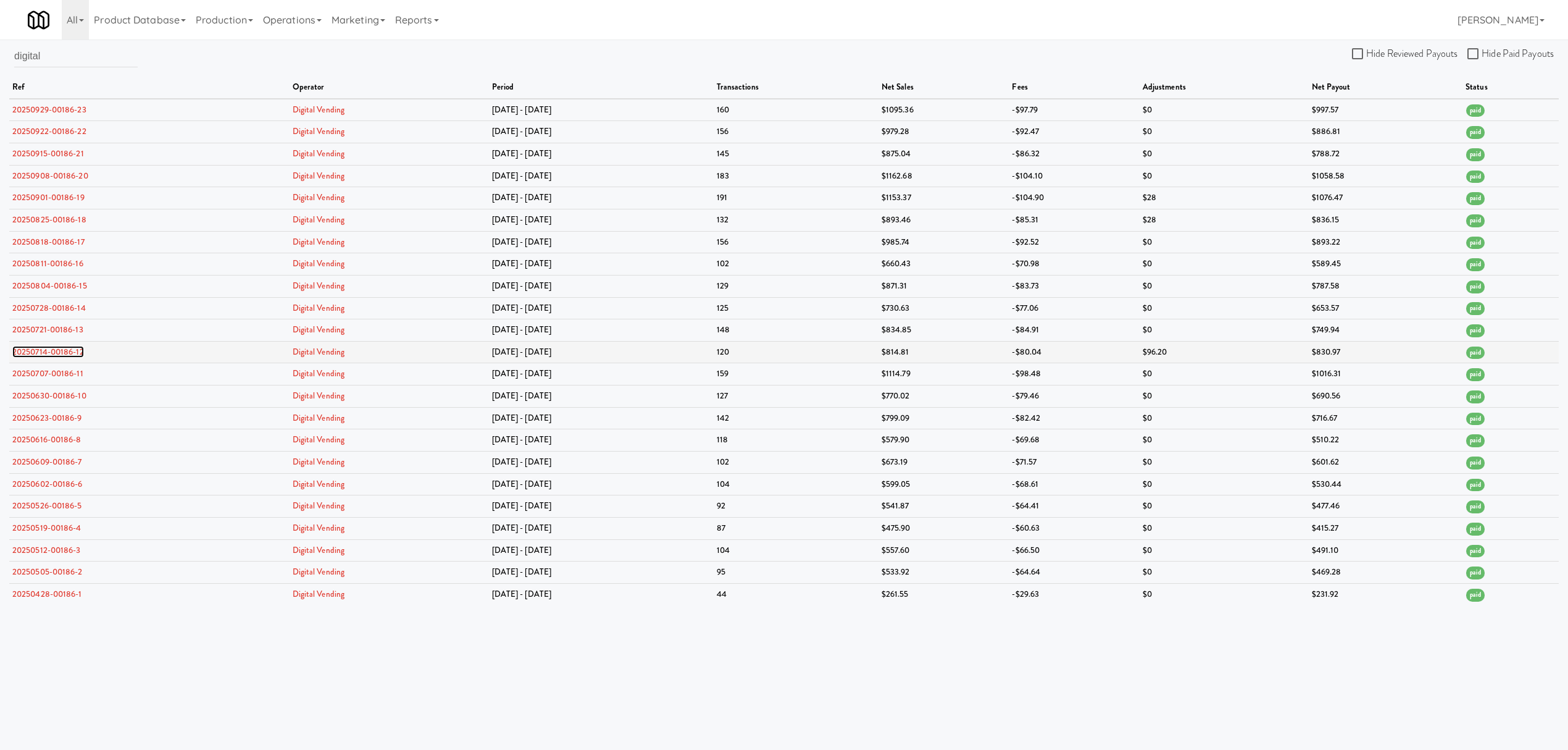
click at [63, 354] on link "20250714-00186-12" at bounding box center [48, 352] width 72 height 12
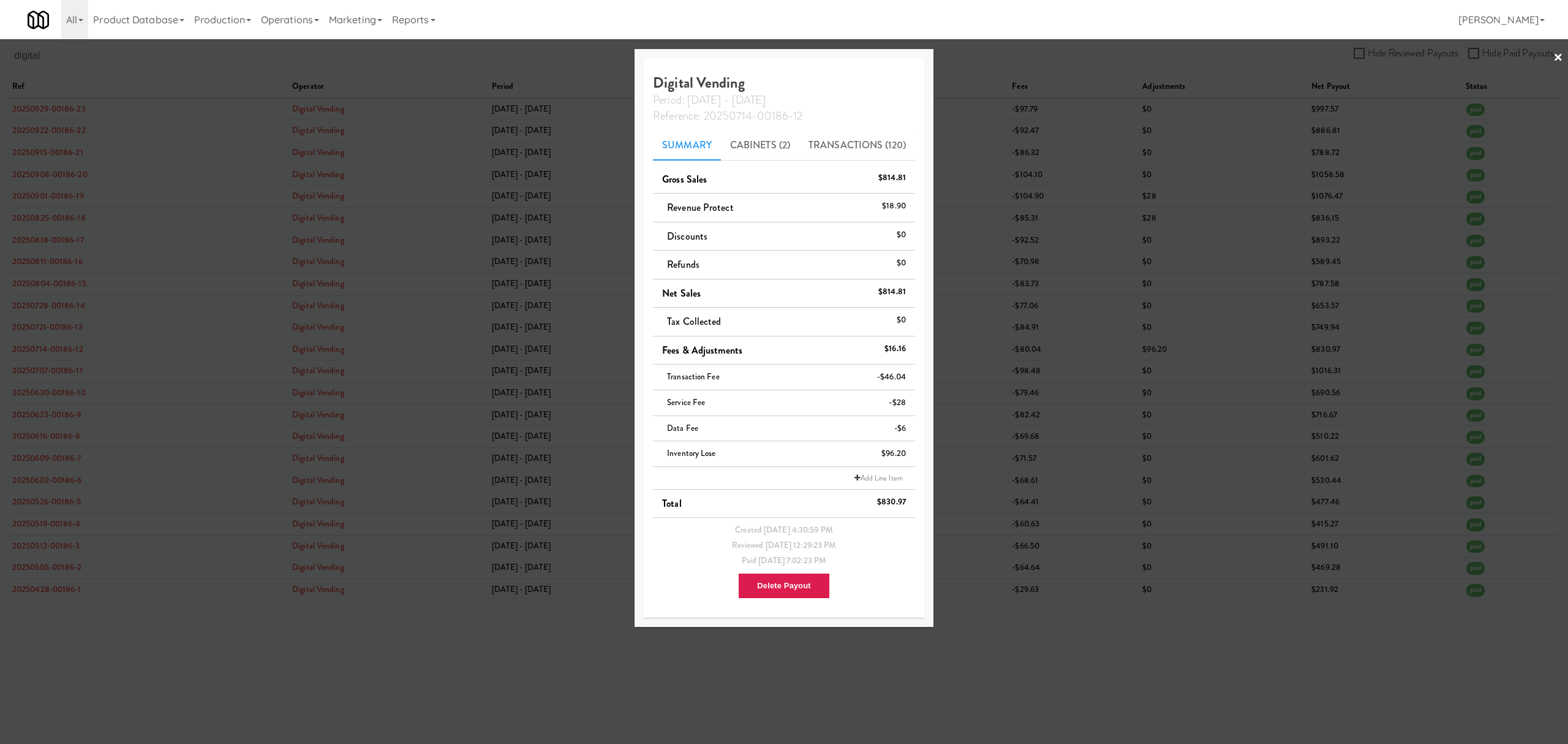
click at [454, 57] on div at bounding box center [784, 372] width 1568 height 744
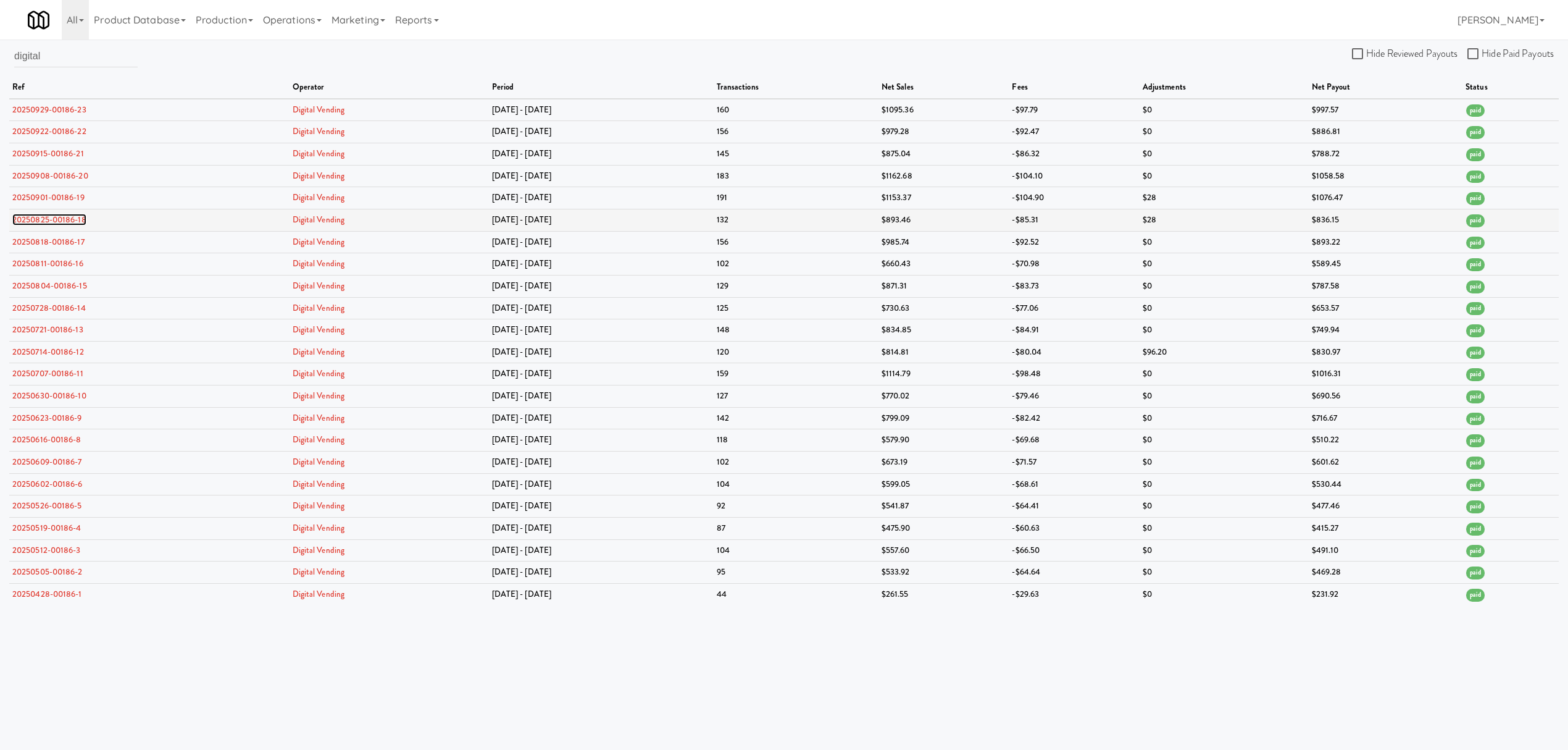
click at [41, 216] on link "20250825-00186-18" at bounding box center [49, 219] width 74 height 12
